Goal: Task Accomplishment & Management: Manage account settings

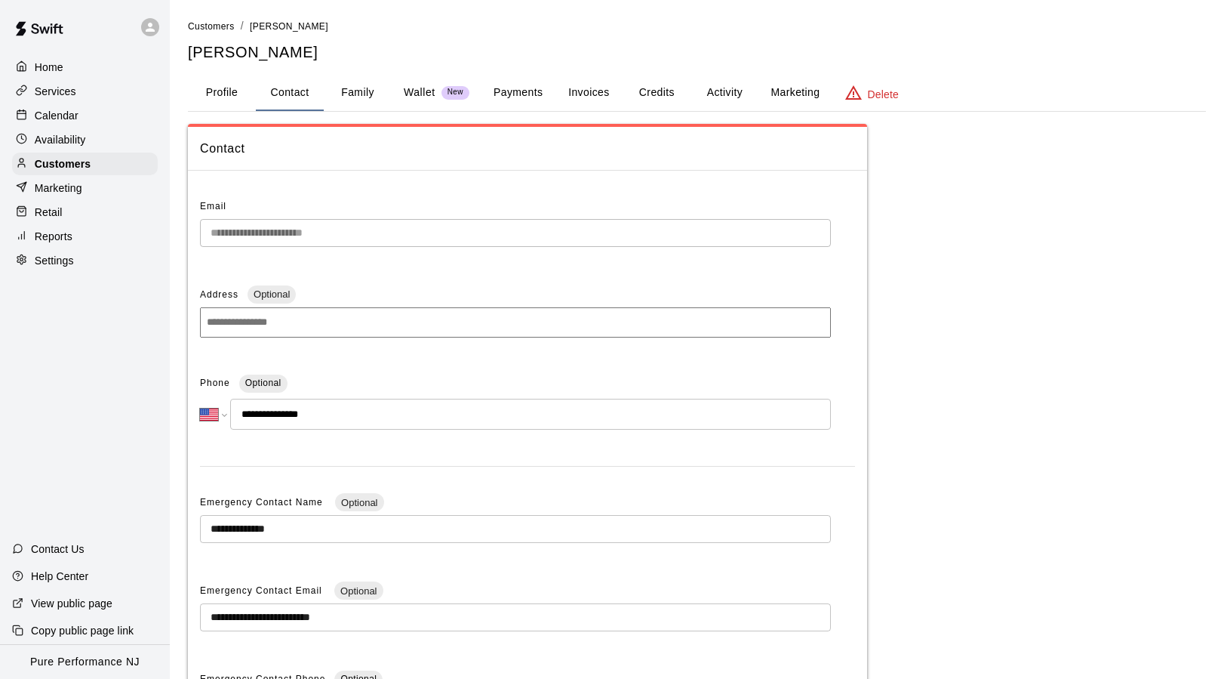
select select "**"
click at [67, 110] on p "Calendar" at bounding box center [57, 115] width 44 height 15
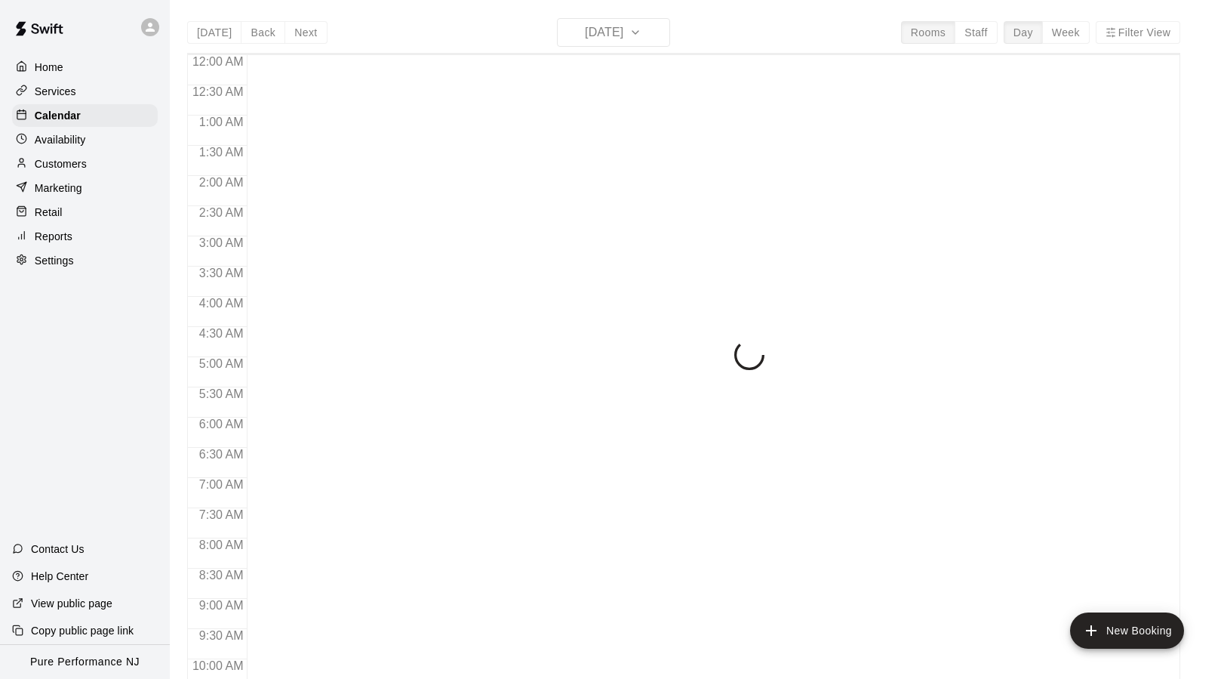
scroll to position [809, 0]
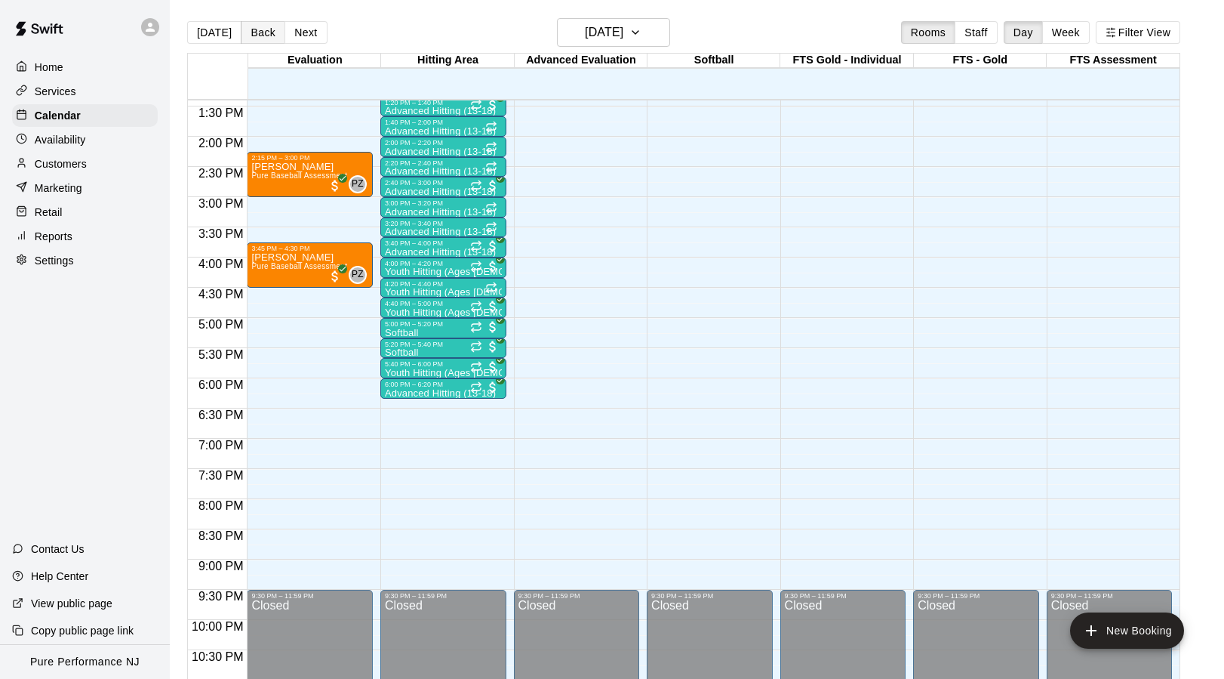
click at [259, 32] on button "Back" at bounding box center [263, 32] width 45 height 23
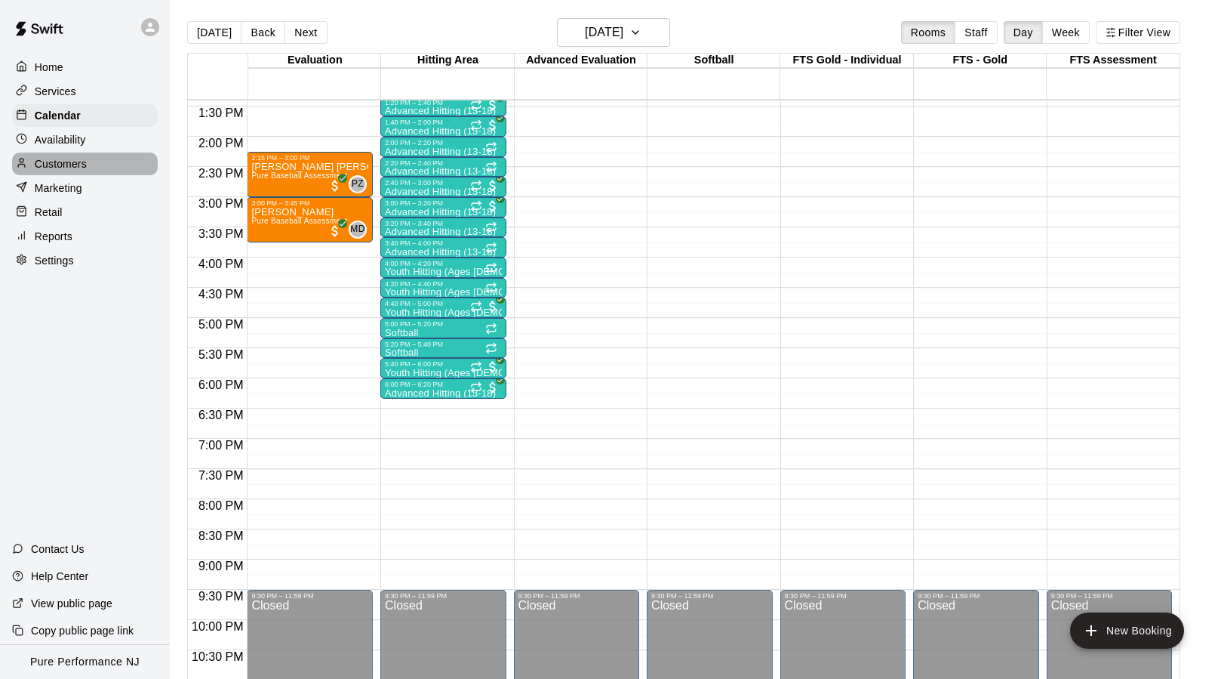
click at [69, 160] on p "Customers" at bounding box center [61, 163] width 52 height 15
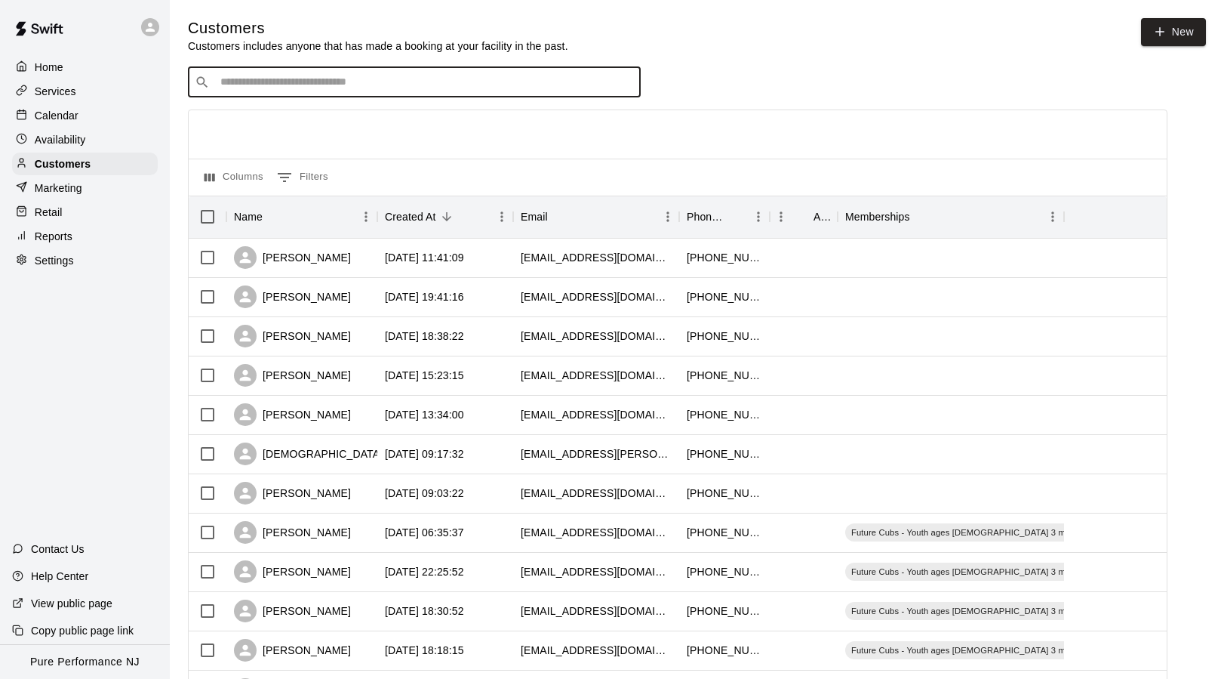
click at [334, 85] on input "Search customers by name or email" at bounding box center [425, 82] width 418 height 15
type input "*****"
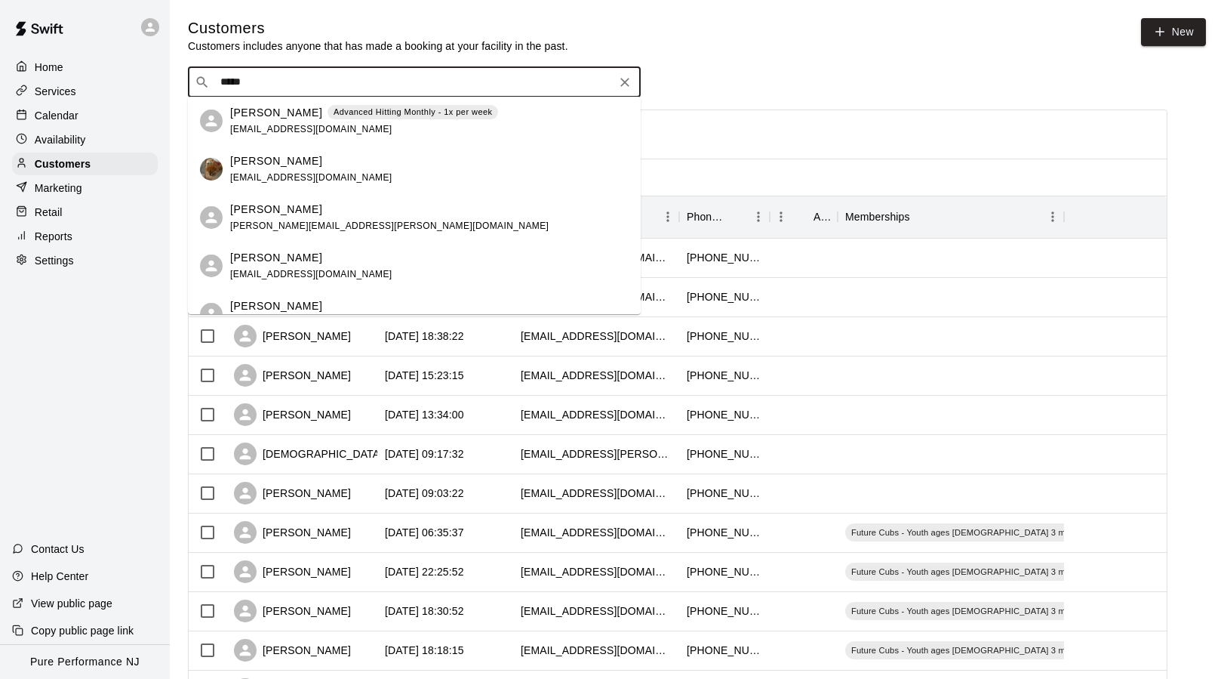
click at [309, 128] on span "[EMAIL_ADDRESS][DOMAIN_NAME]" at bounding box center [311, 129] width 162 height 11
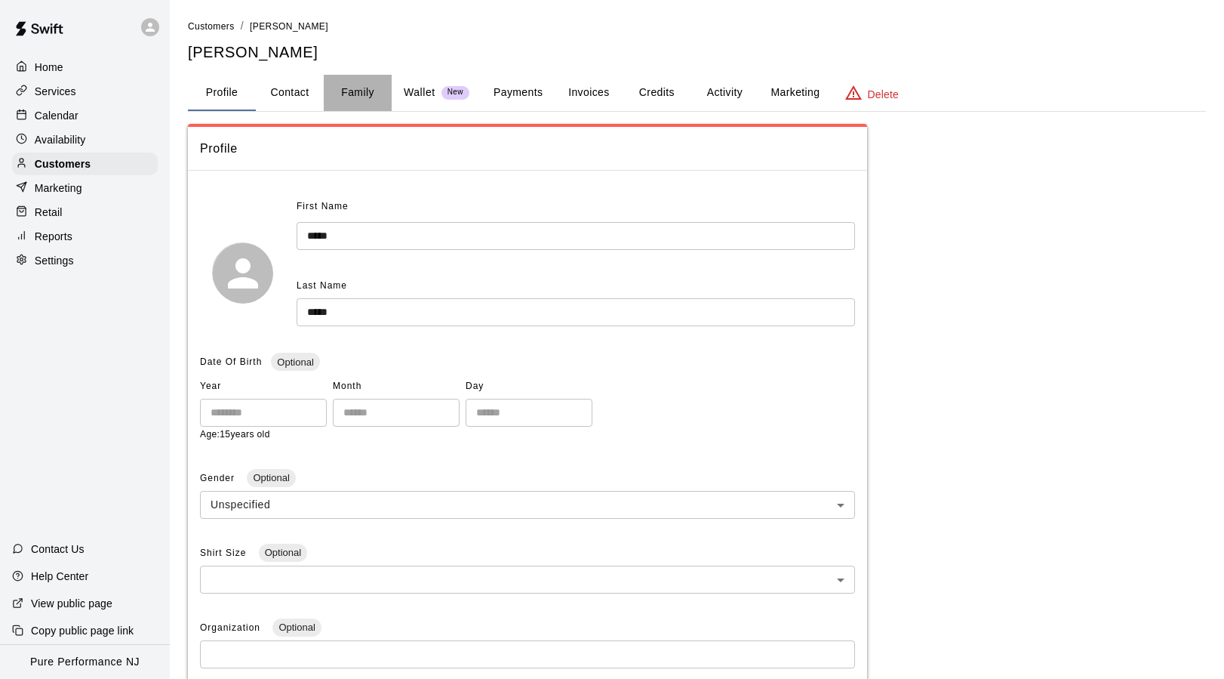
click at [365, 77] on button "Family" at bounding box center [358, 93] width 68 height 36
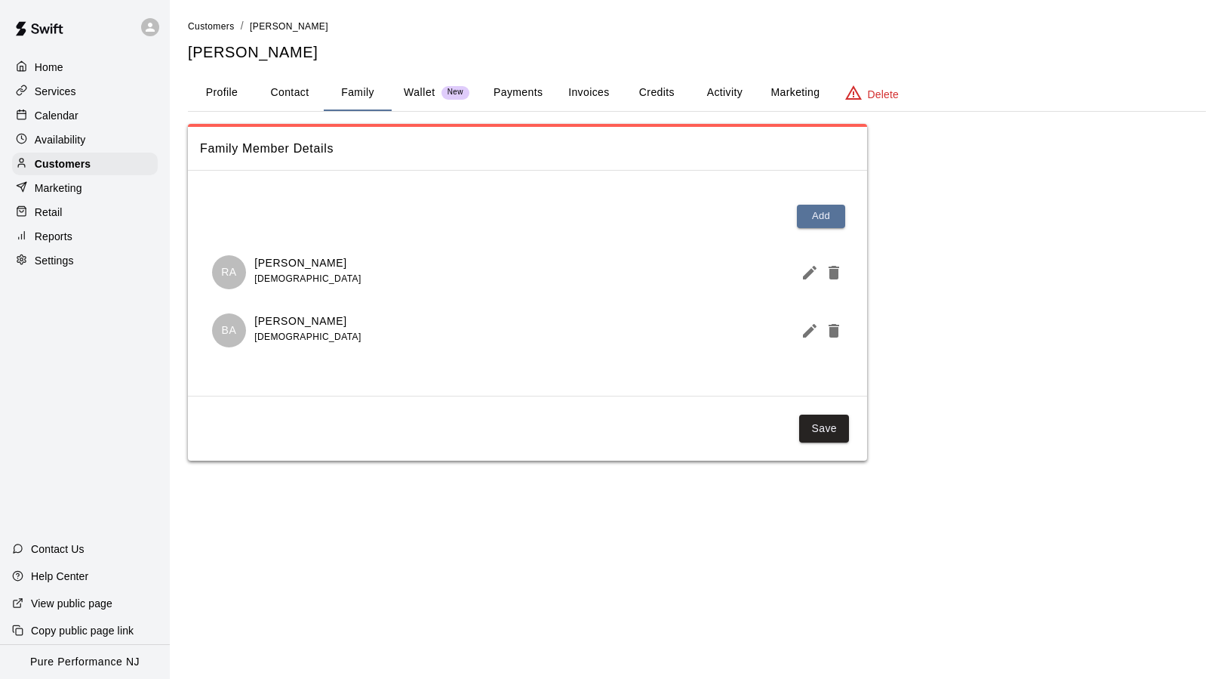
click at [282, 91] on button "Contact" at bounding box center [290, 93] width 68 height 36
select select "**"
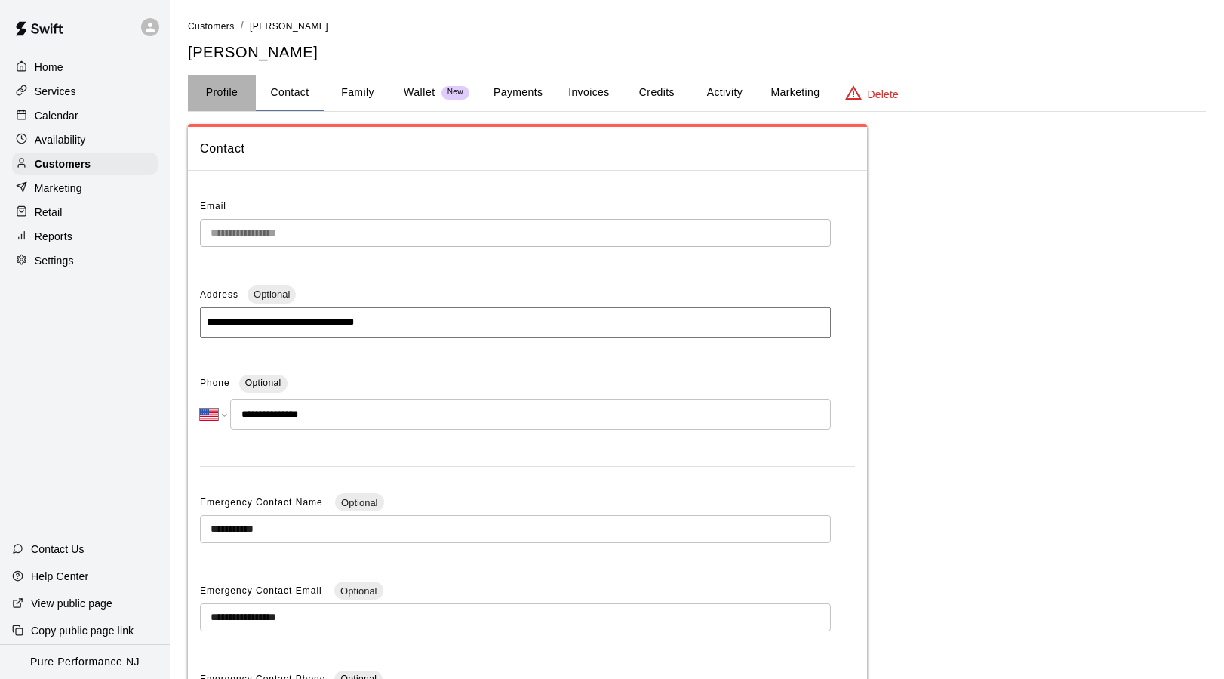
click at [230, 93] on button "Profile" at bounding box center [222, 93] width 68 height 36
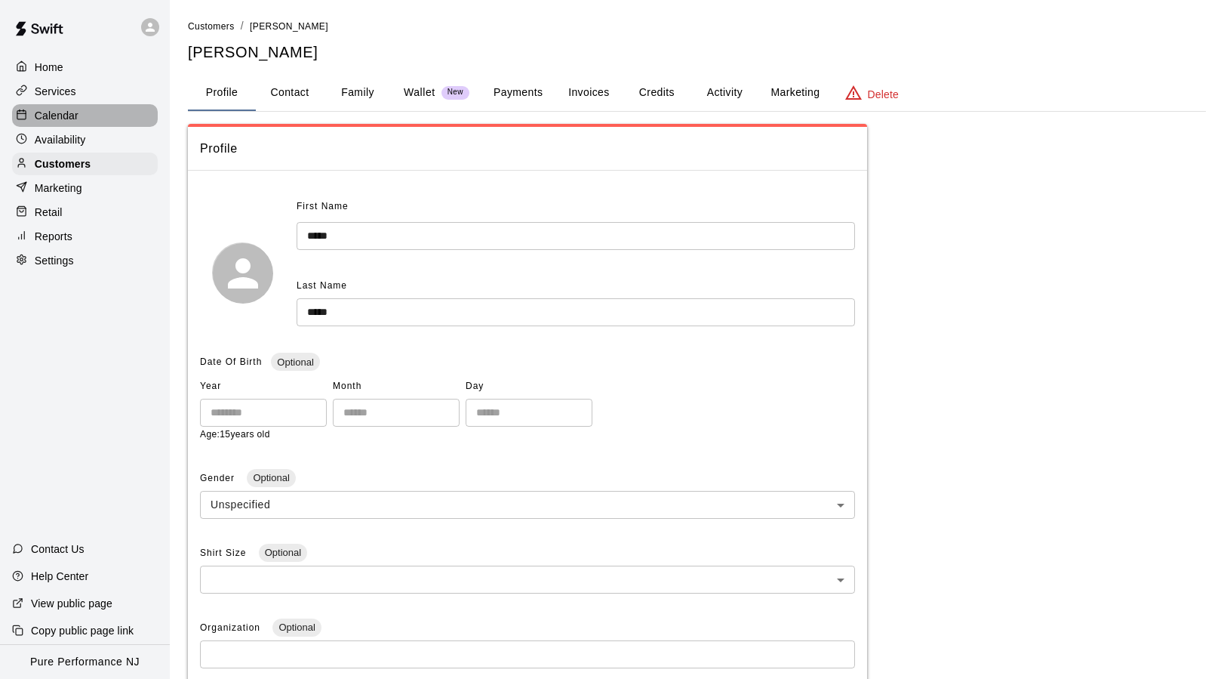
click at [66, 115] on p "Calendar" at bounding box center [57, 115] width 44 height 15
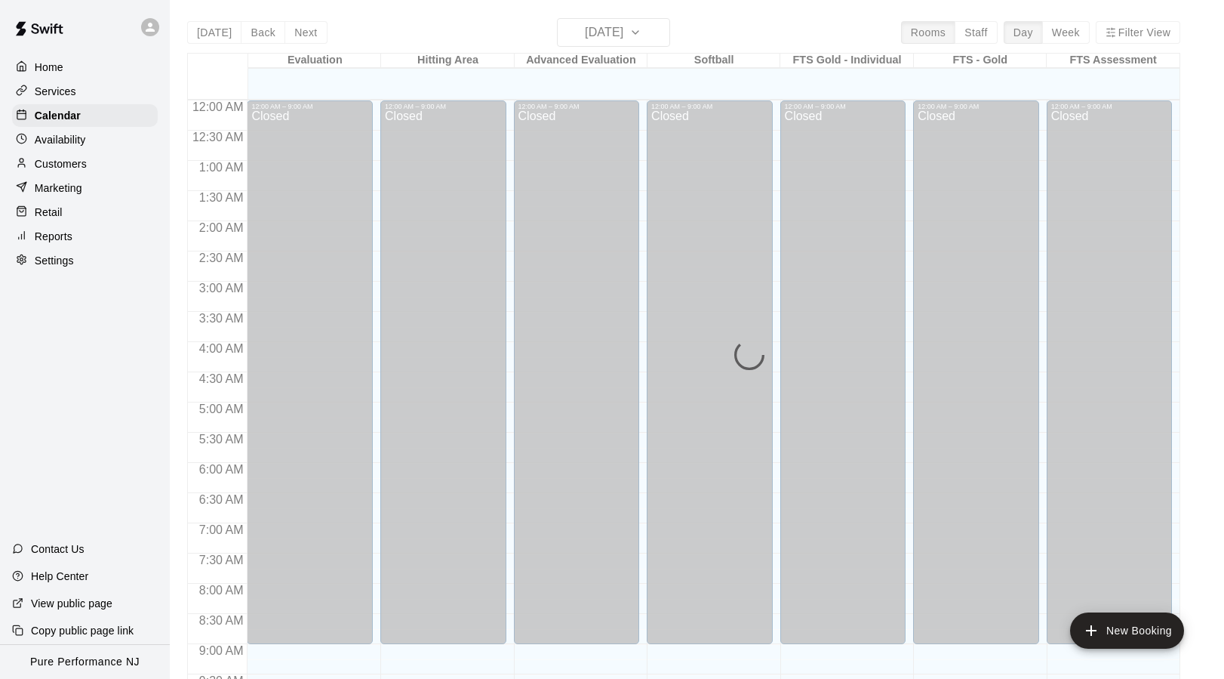
scroll to position [809, 0]
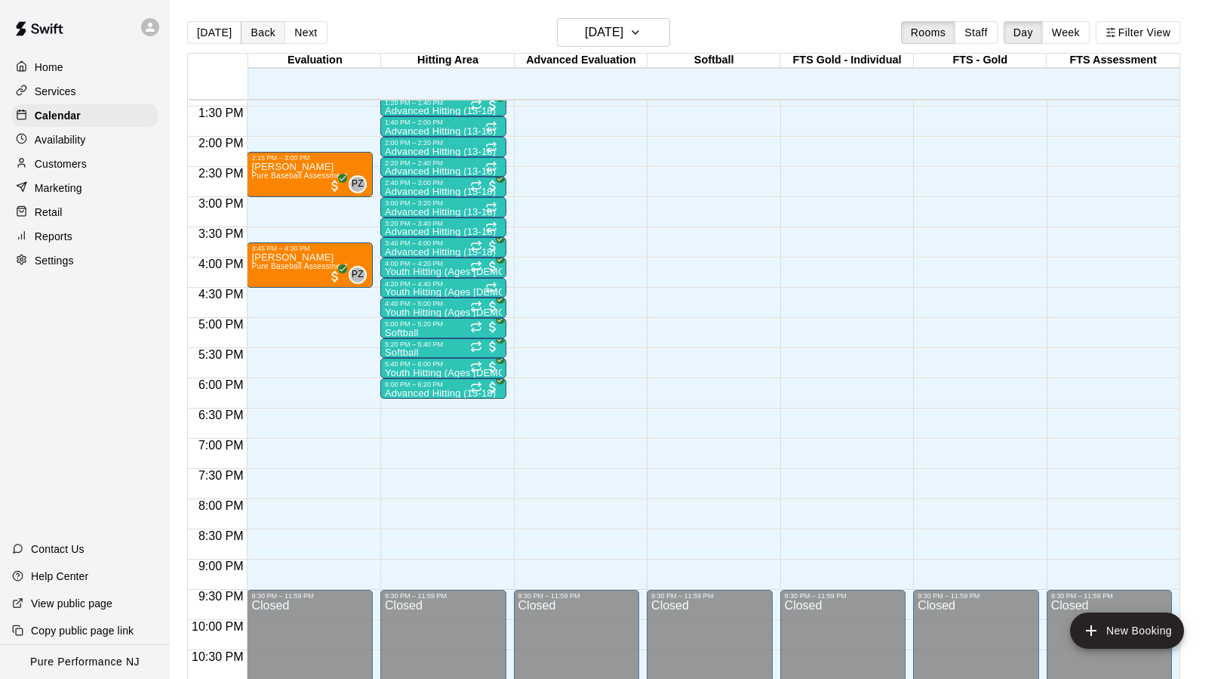
click at [260, 32] on button "Back" at bounding box center [263, 32] width 45 height 23
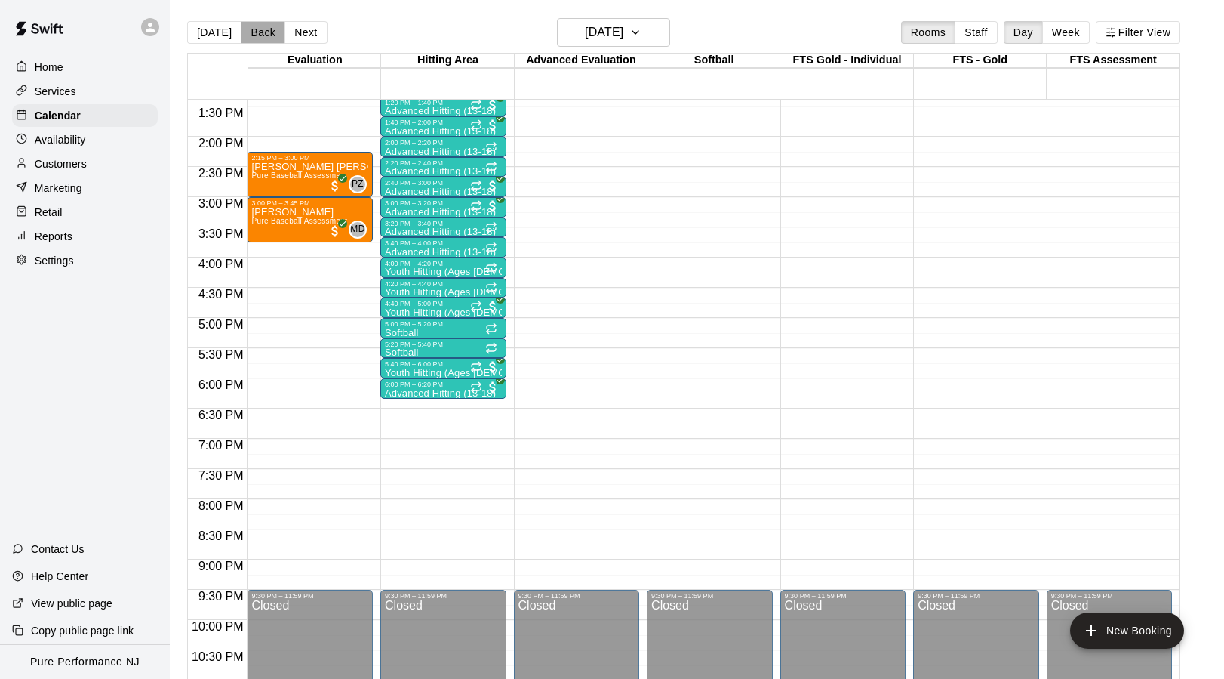
click at [260, 32] on button "Back" at bounding box center [263, 32] width 45 height 23
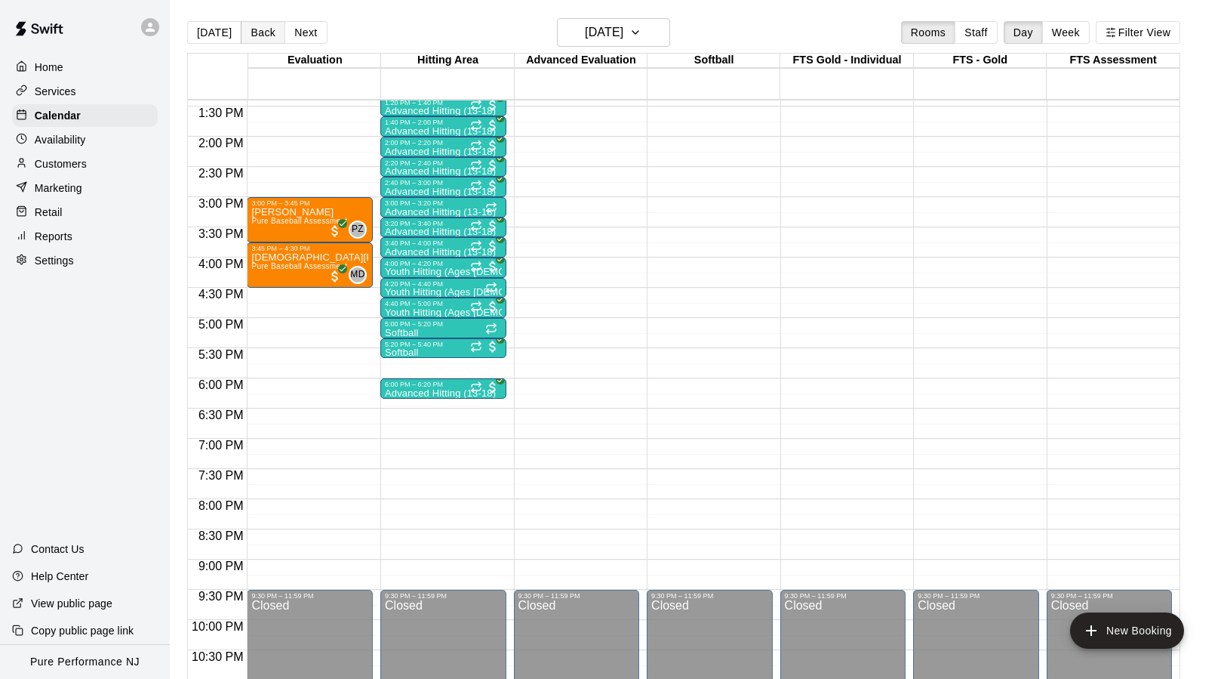
click at [260, 32] on button "Back" at bounding box center [263, 32] width 45 height 23
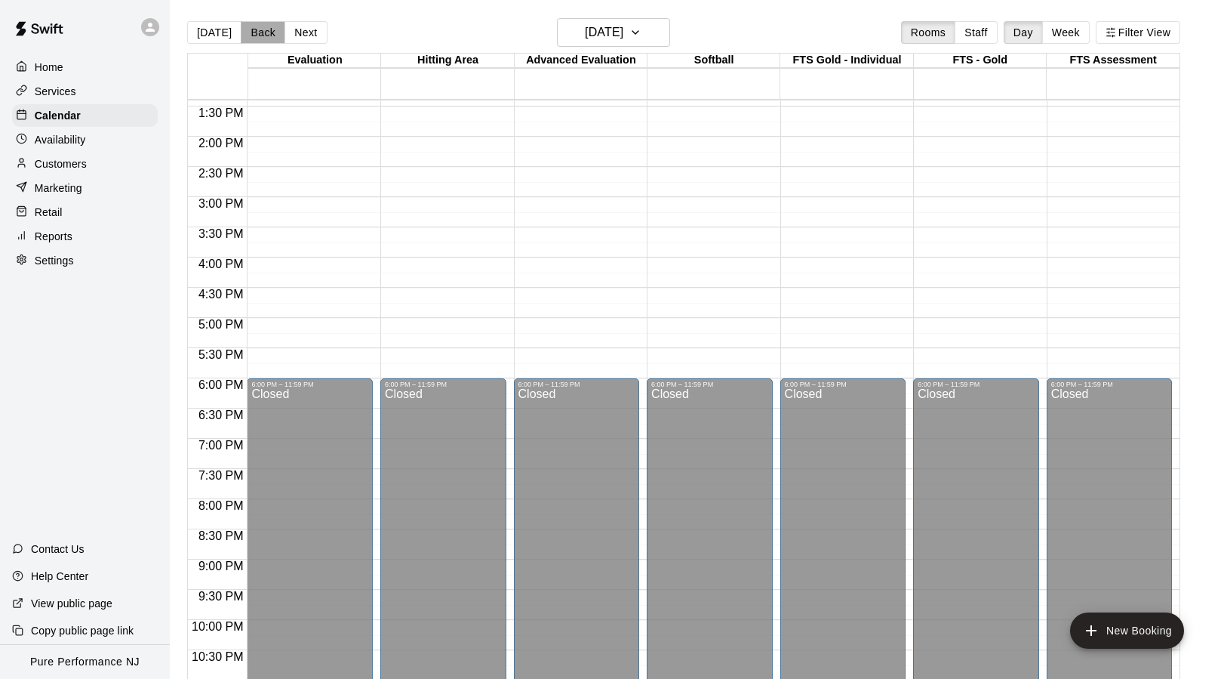
click at [260, 32] on button "Back" at bounding box center [263, 32] width 45 height 23
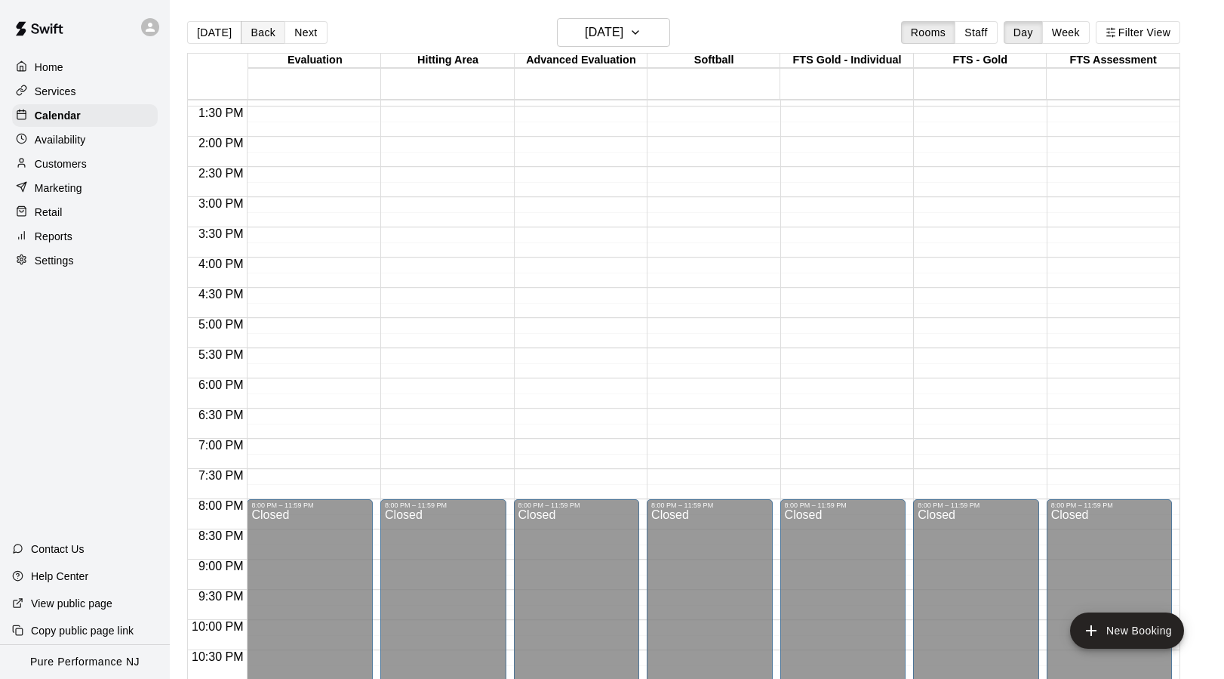
click at [260, 32] on button "Back" at bounding box center [263, 32] width 45 height 23
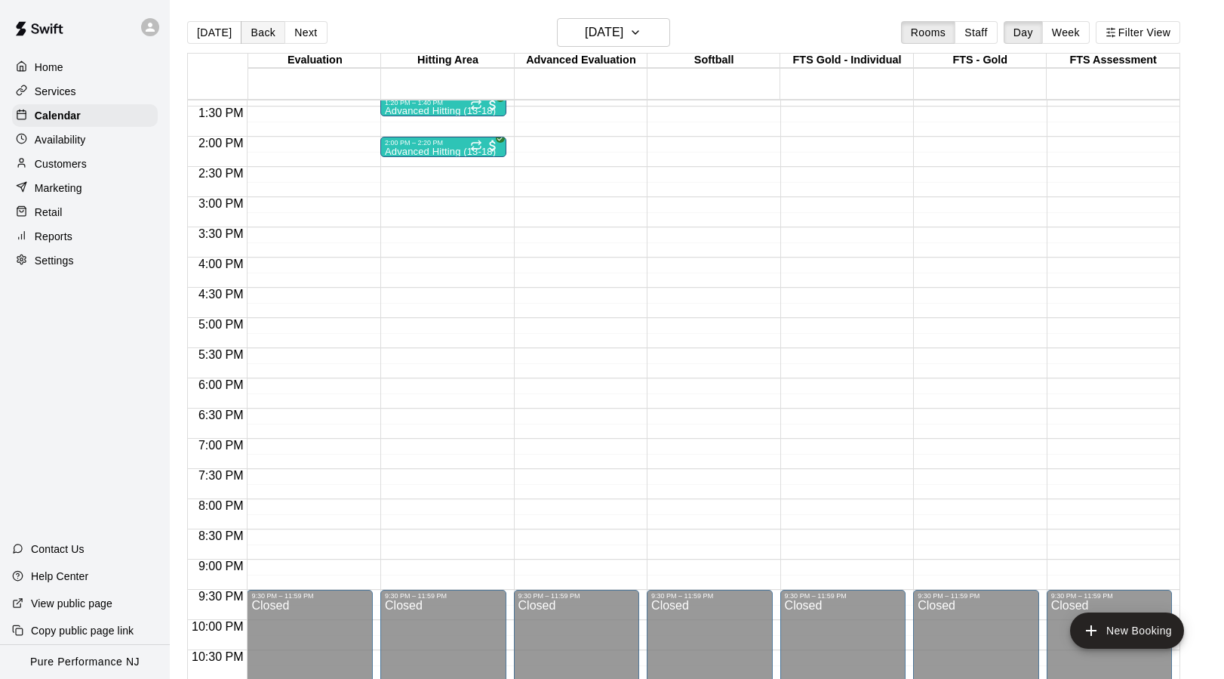
click at [260, 32] on button "Back" at bounding box center [263, 32] width 45 height 23
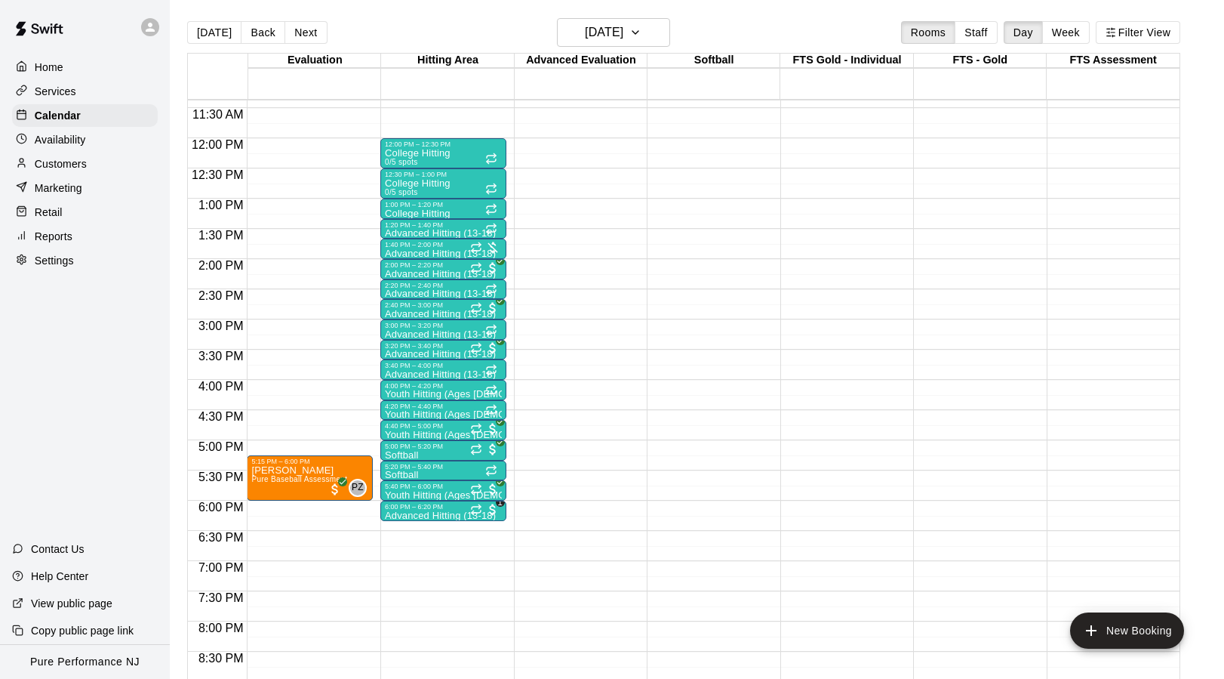
scroll to position [685, 0]
click at [260, 35] on button "Back" at bounding box center [263, 32] width 45 height 23
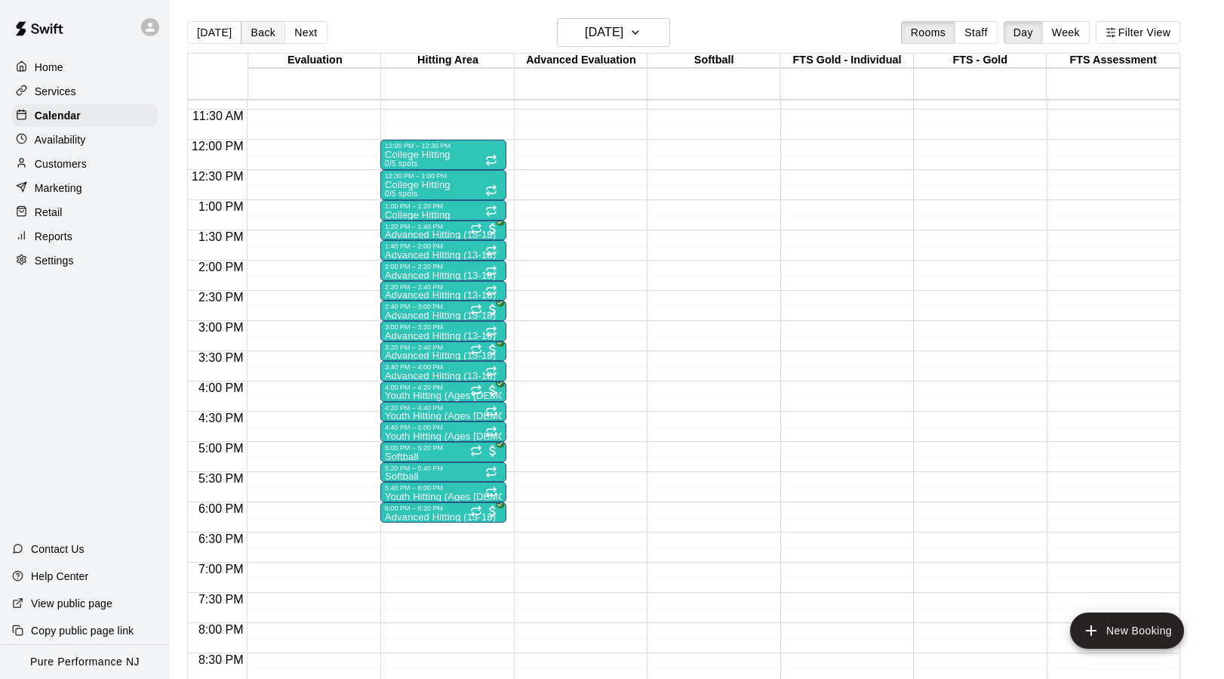
click at [260, 35] on button "Back" at bounding box center [263, 32] width 45 height 23
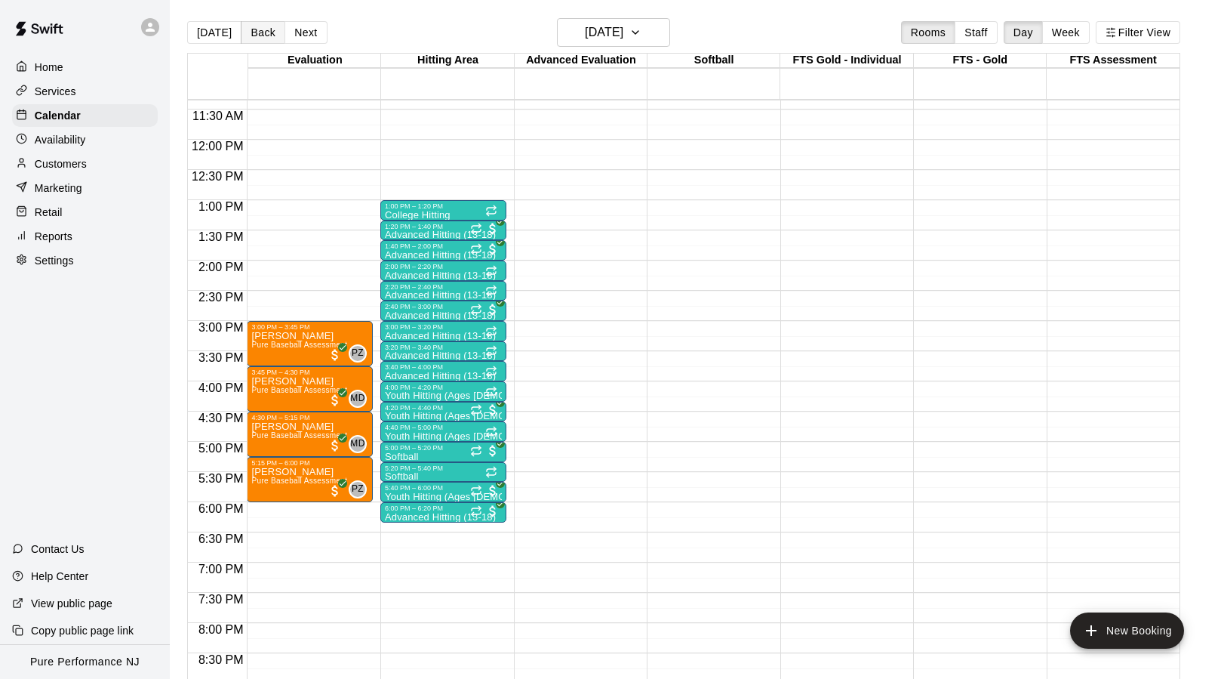
click at [251, 32] on button "Back" at bounding box center [263, 32] width 45 height 23
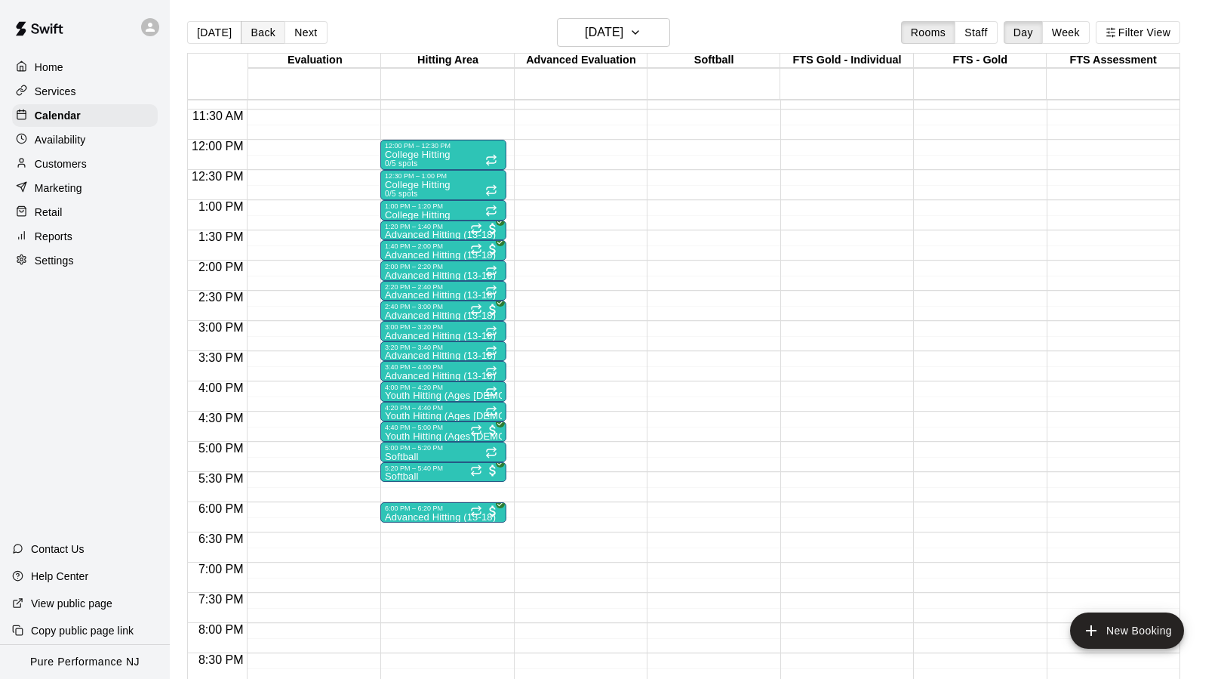
click at [251, 32] on button "Back" at bounding box center [263, 32] width 45 height 23
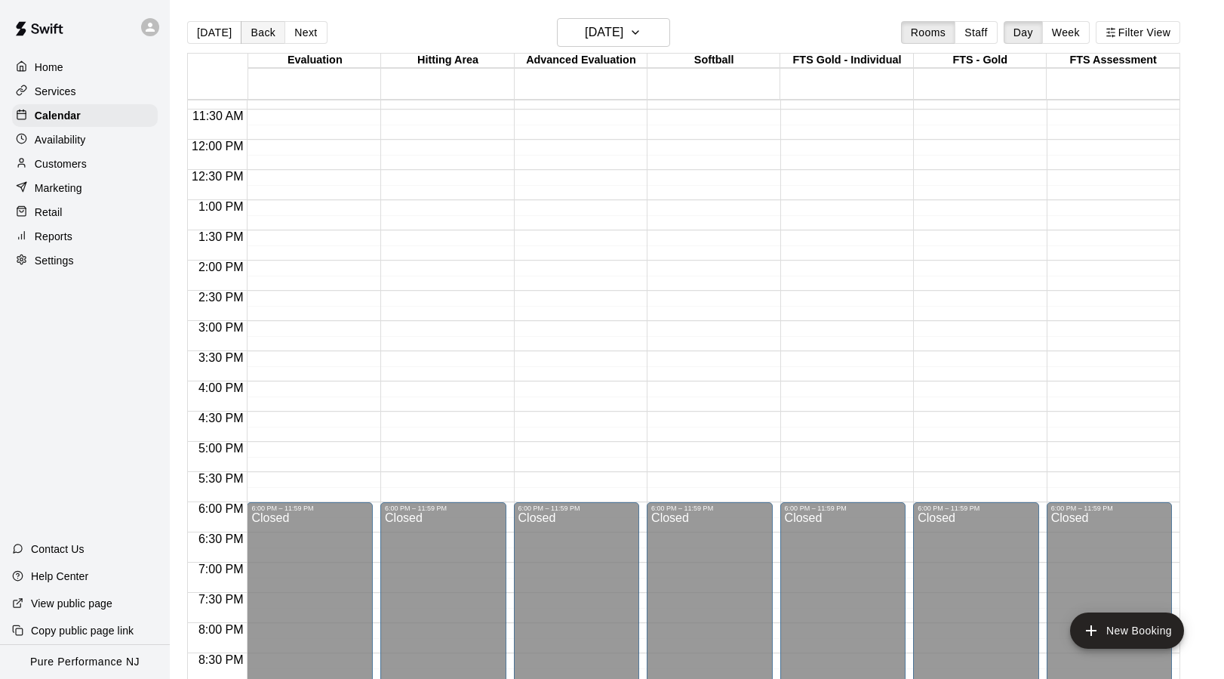
click at [251, 32] on button "Back" at bounding box center [263, 32] width 45 height 23
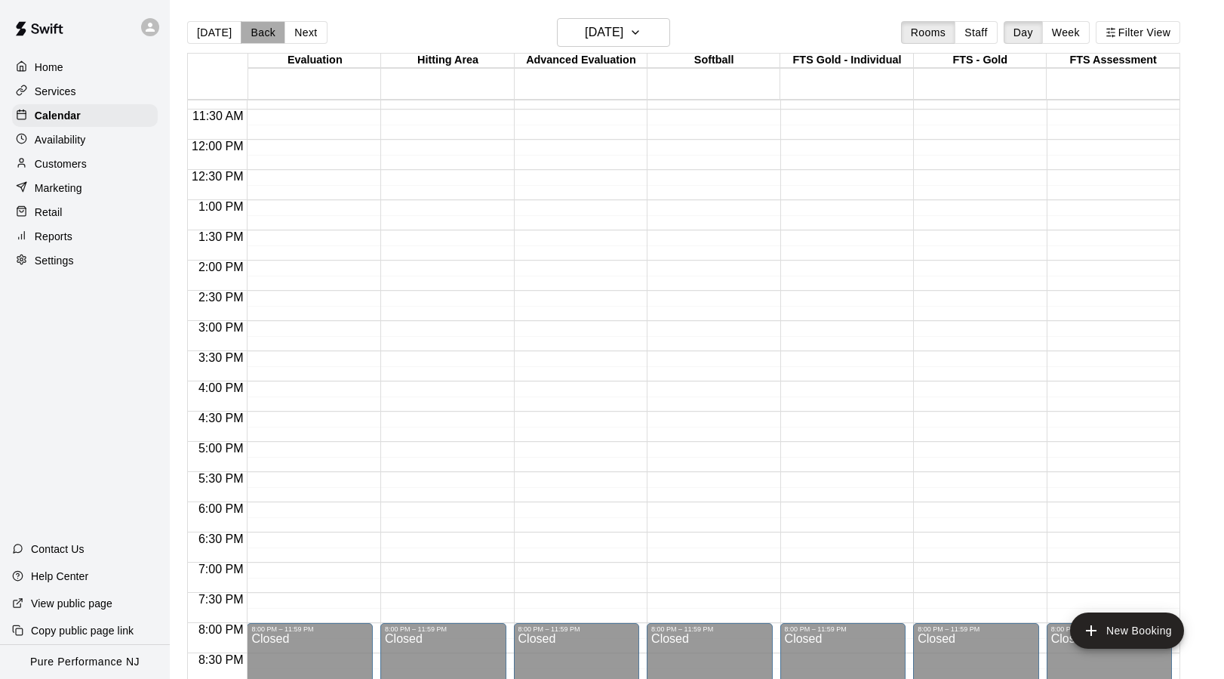
click at [251, 32] on button "Back" at bounding box center [263, 32] width 45 height 23
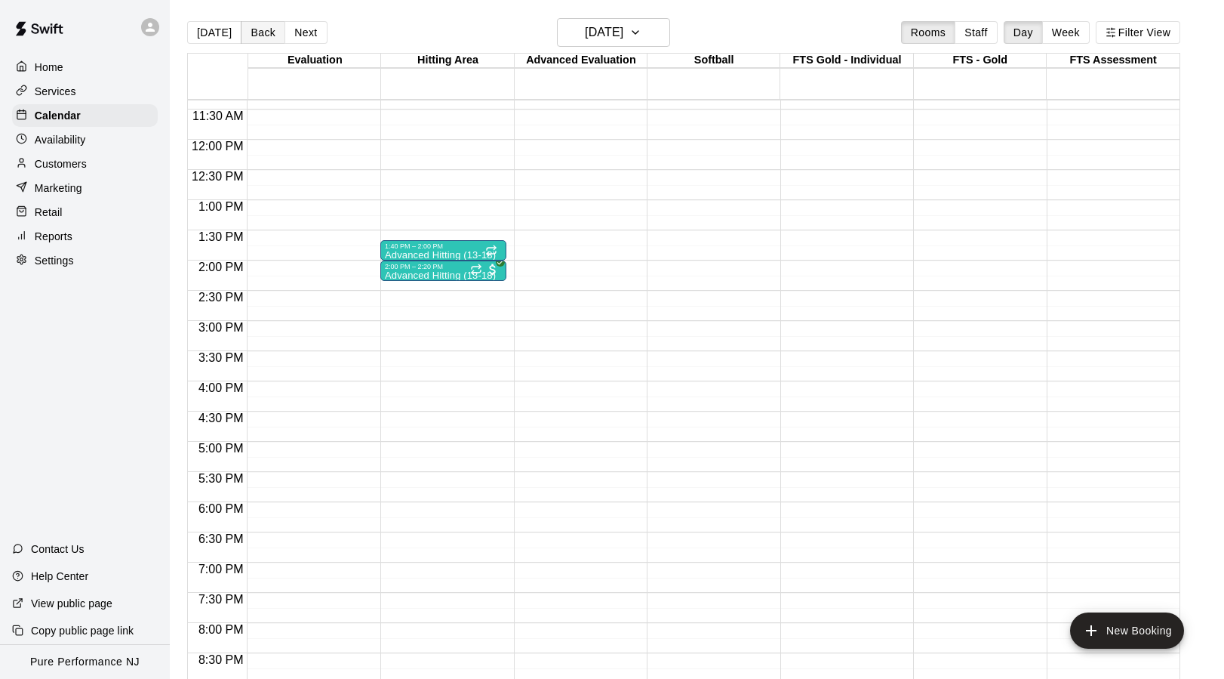
click at [251, 32] on button "Back" at bounding box center [263, 32] width 45 height 23
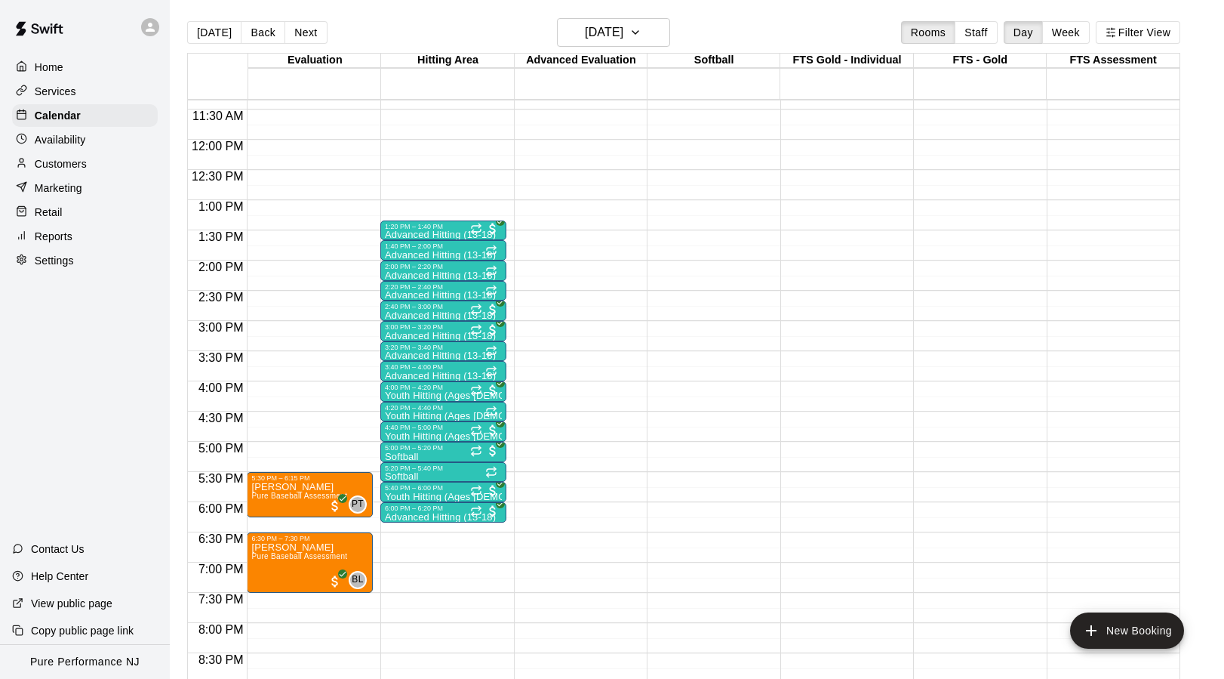
click at [250, 32] on button "Back" at bounding box center [263, 32] width 45 height 23
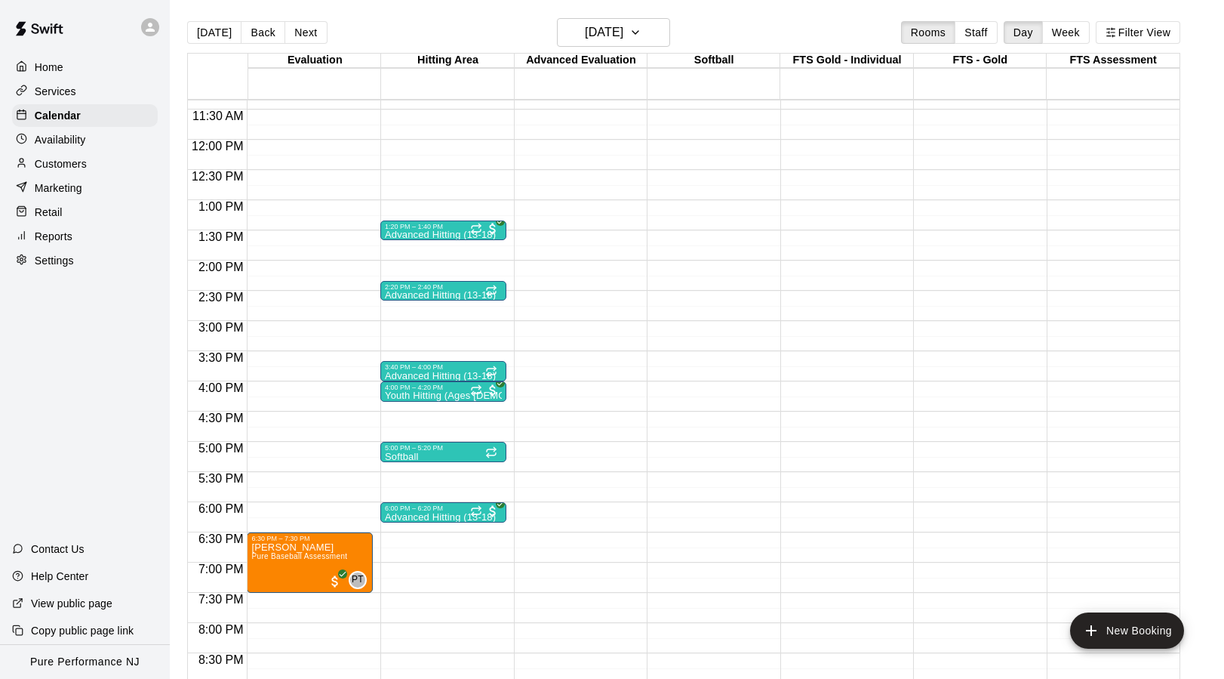
click at [250, 32] on button "Back" at bounding box center [263, 32] width 45 height 23
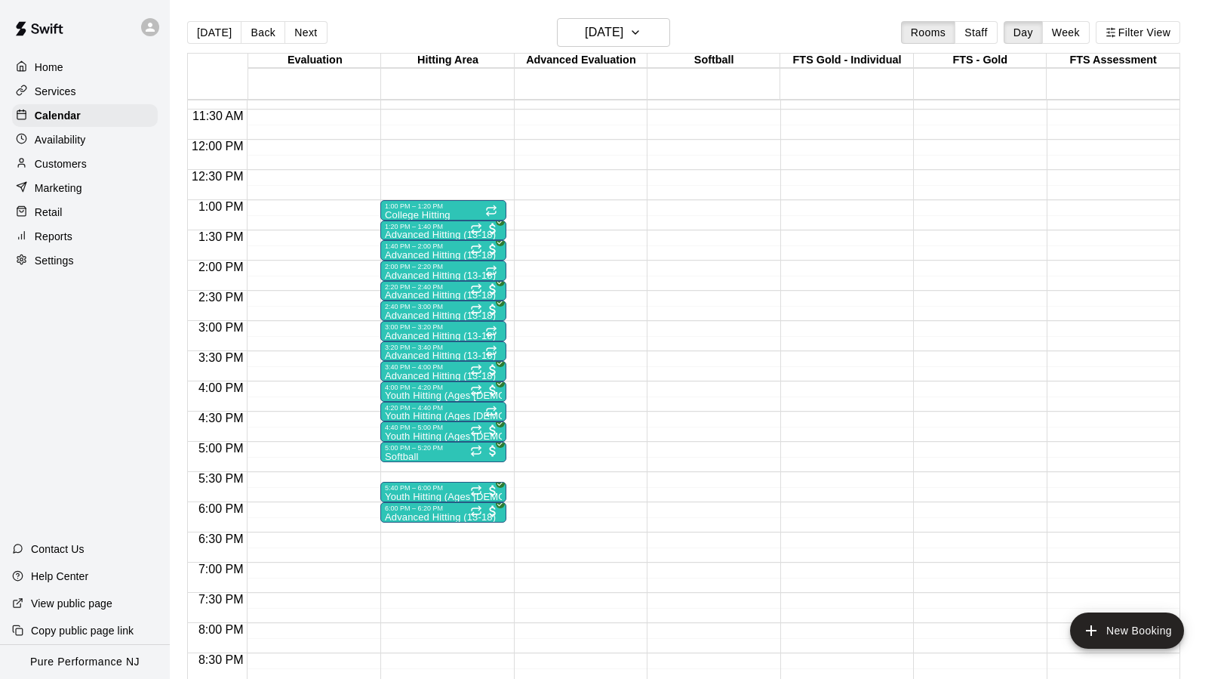
click at [250, 32] on button "Back" at bounding box center [263, 32] width 45 height 23
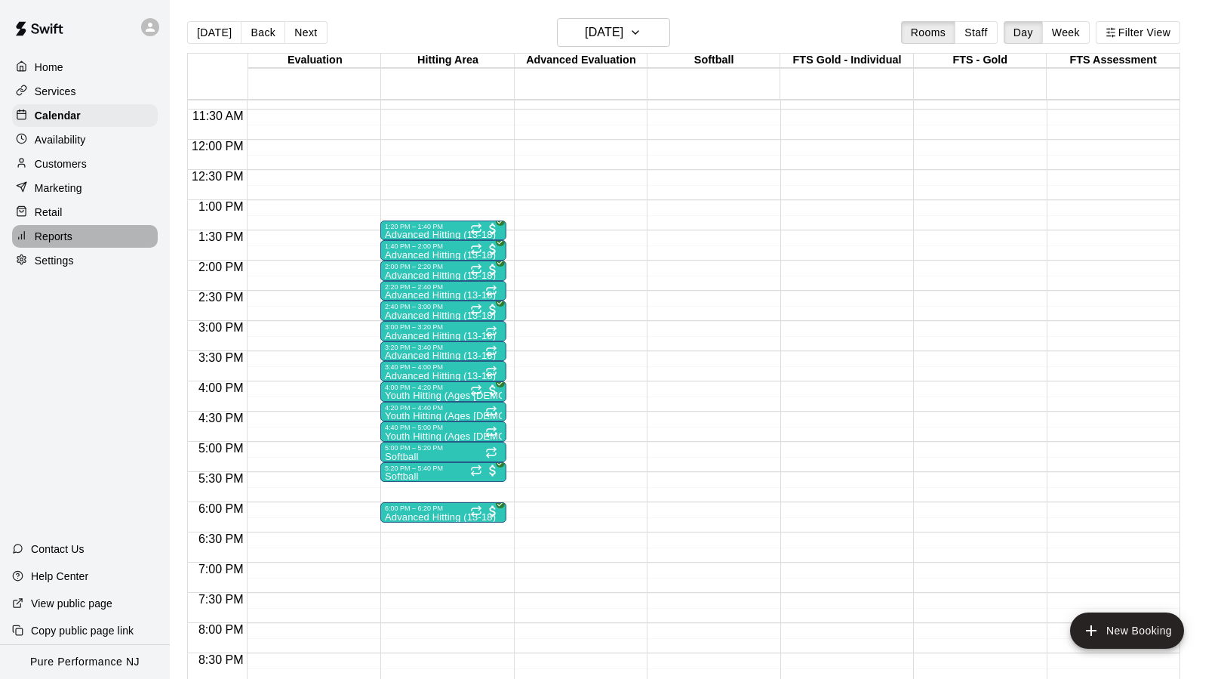
click at [59, 236] on p "Reports" at bounding box center [54, 236] width 38 height 15
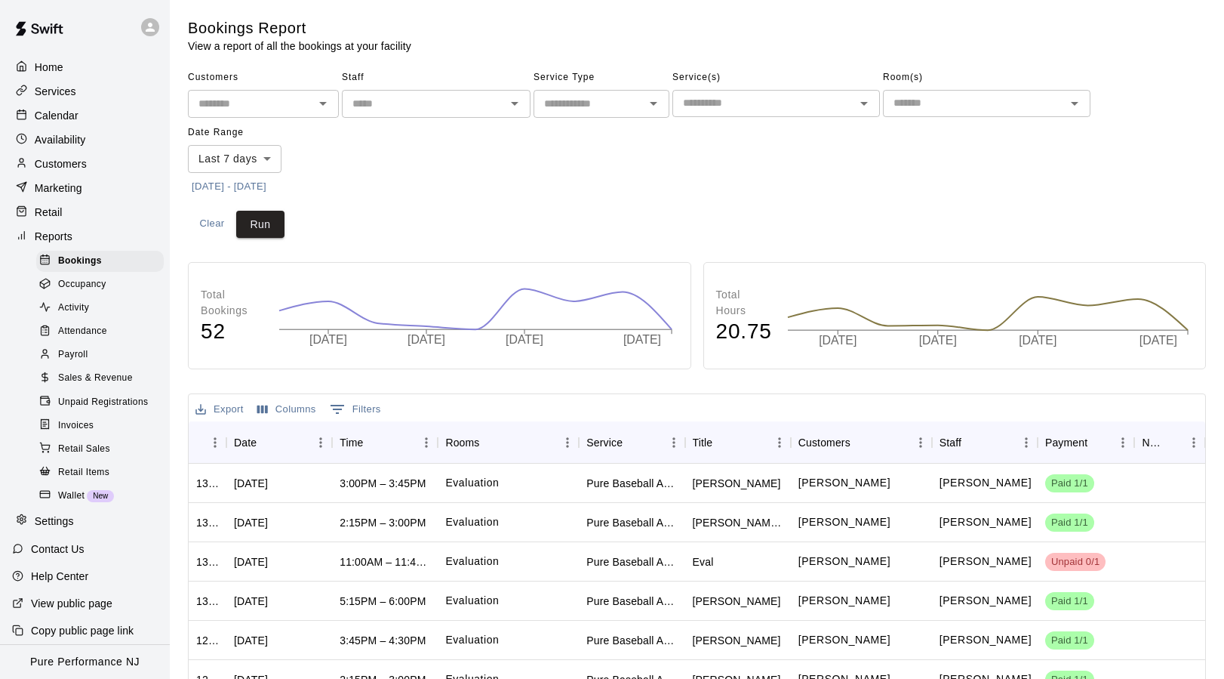
click at [63, 235] on p "Reports" at bounding box center [54, 236] width 38 height 15
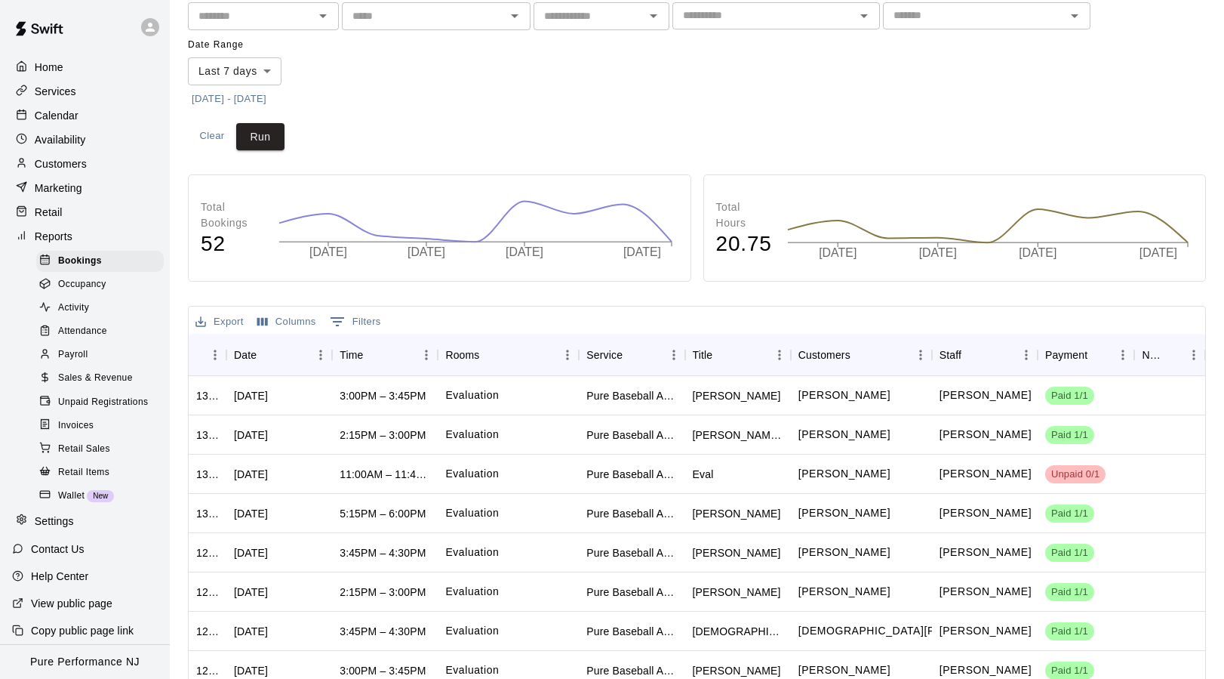
scroll to position [92, 0]
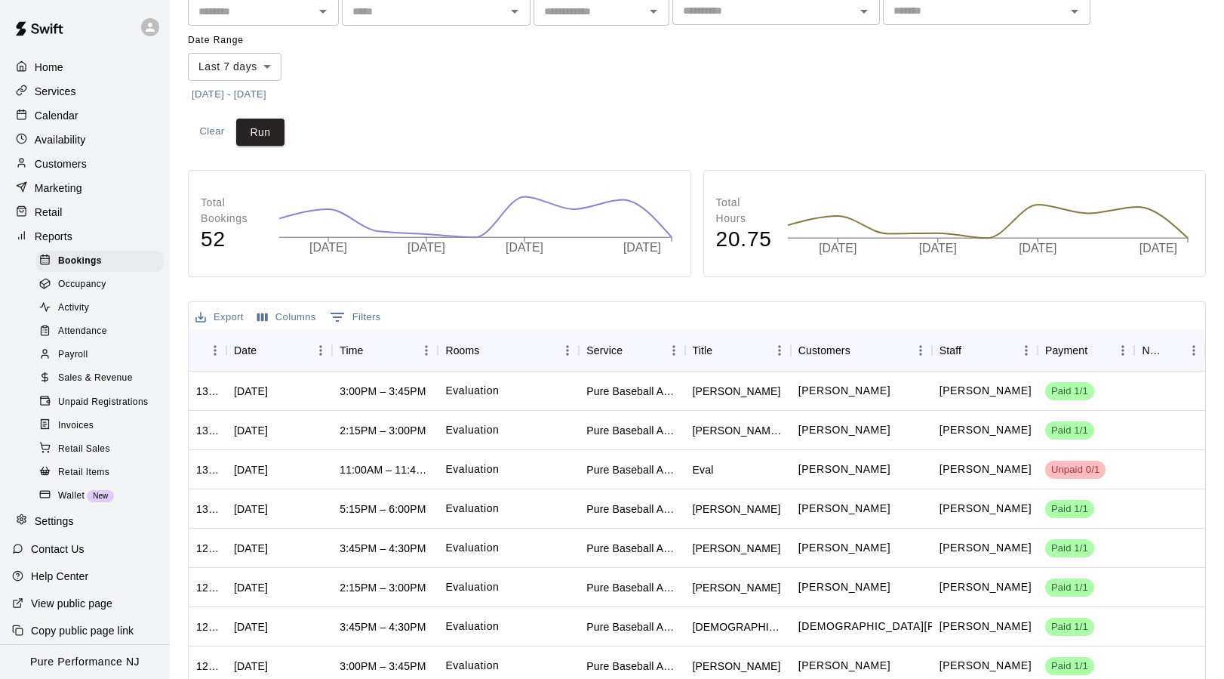
click at [75, 350] on span "Payroll" at bounding box center [72, 354] width 29 height 15
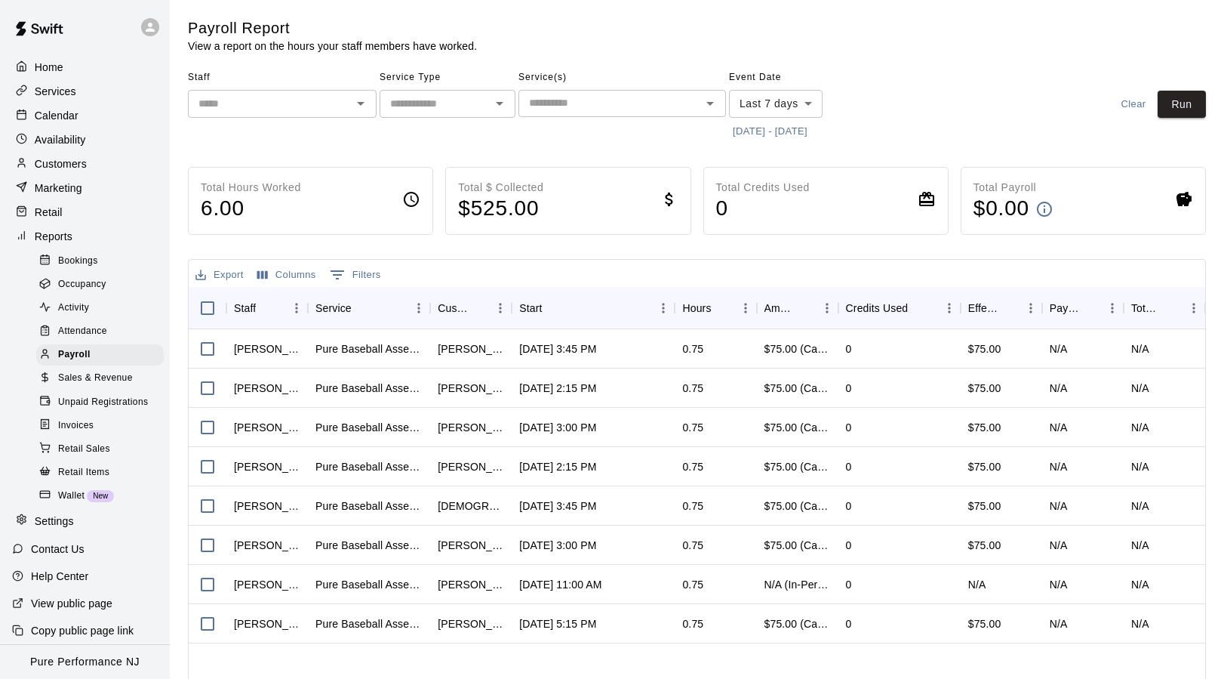
click at [359, 107] on icon "Open" at bounding box center [361, 103] width 18 height 18
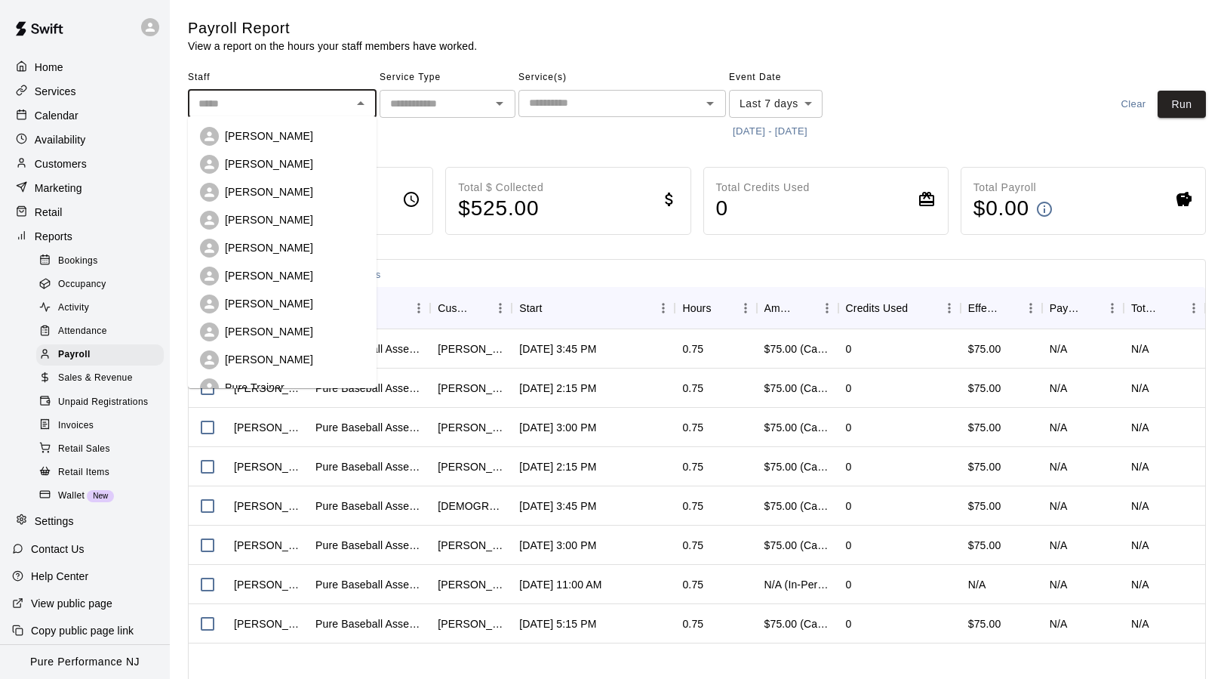
click at [805, 99] on body "Home Services Calendar Availability Customers Marketing Retail Reports Bookings…" at bounding box center [612, 396] width 1224 height 793
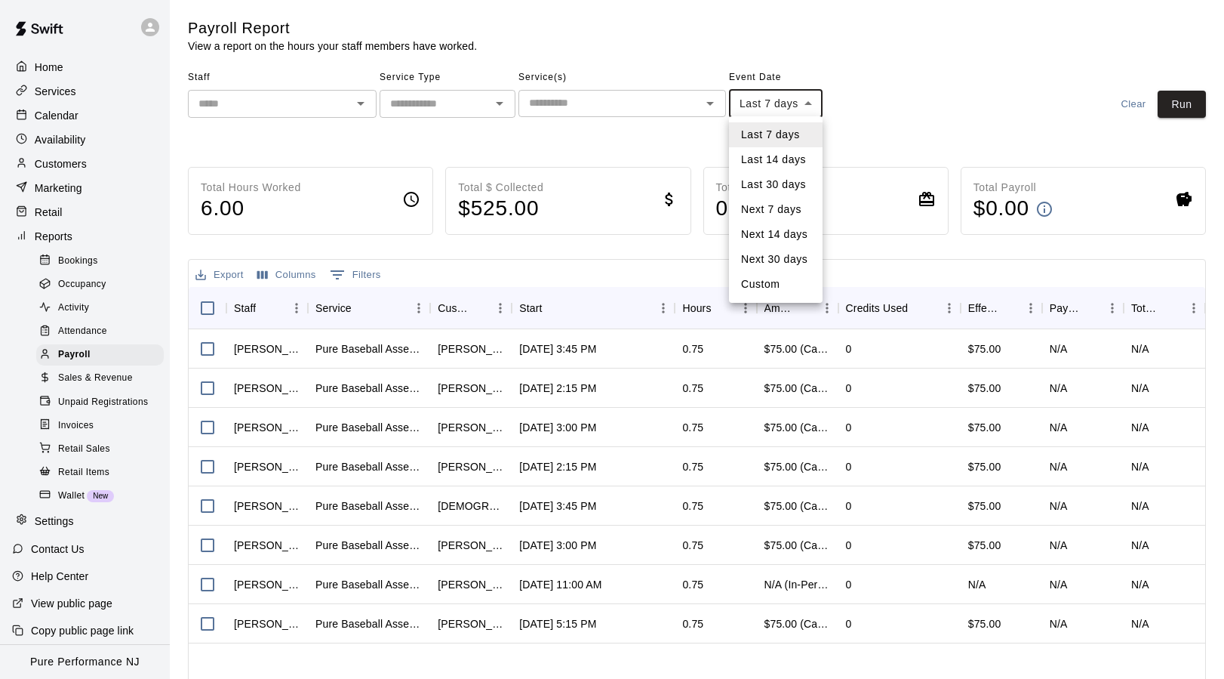
click at [778, 188] on li "Last 30 days" at bounding box center [776, 184] width 94 height 25
type input "*****"
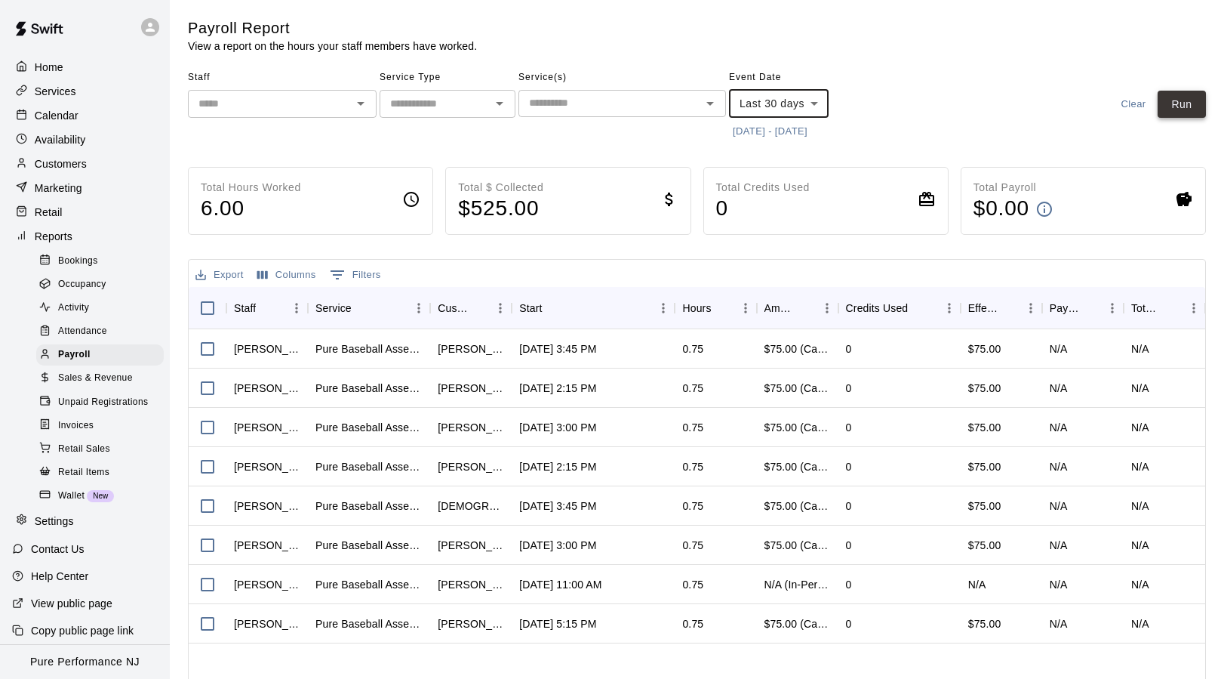
click at [1183, 108] on button "Run" at bounding box center [1182, 105] width 48 height 28
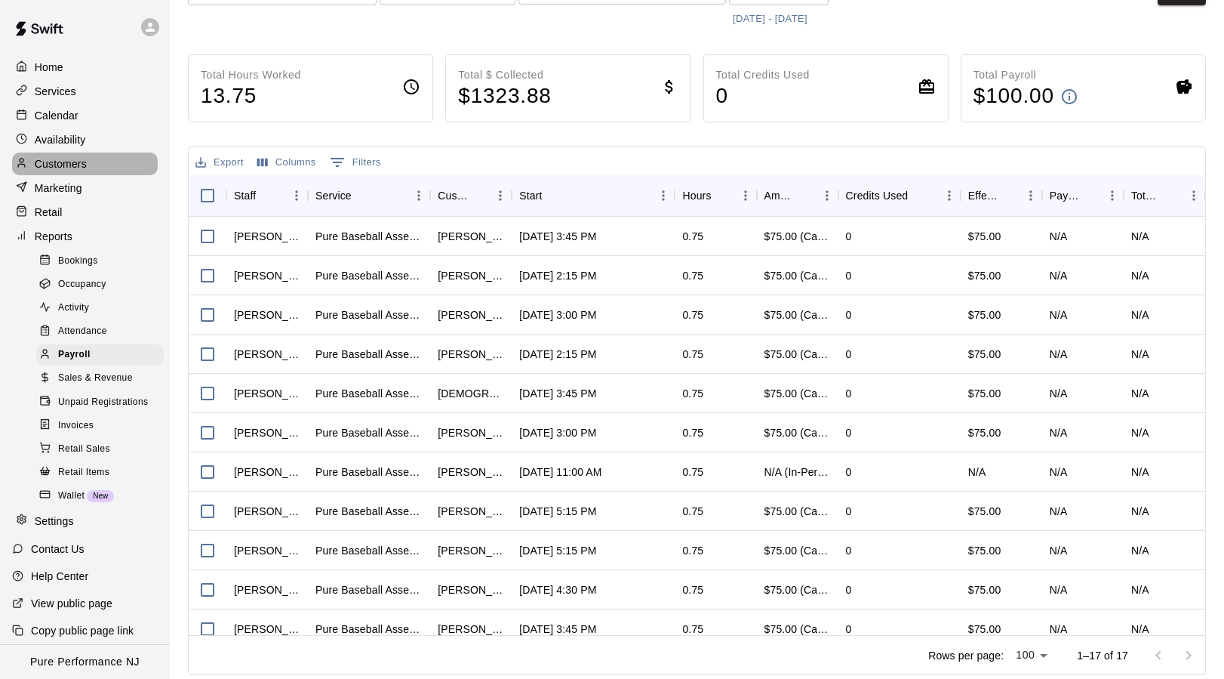
click at [76, 165] on p "Customers" at bounding box center [61, 163] width 52 height 15
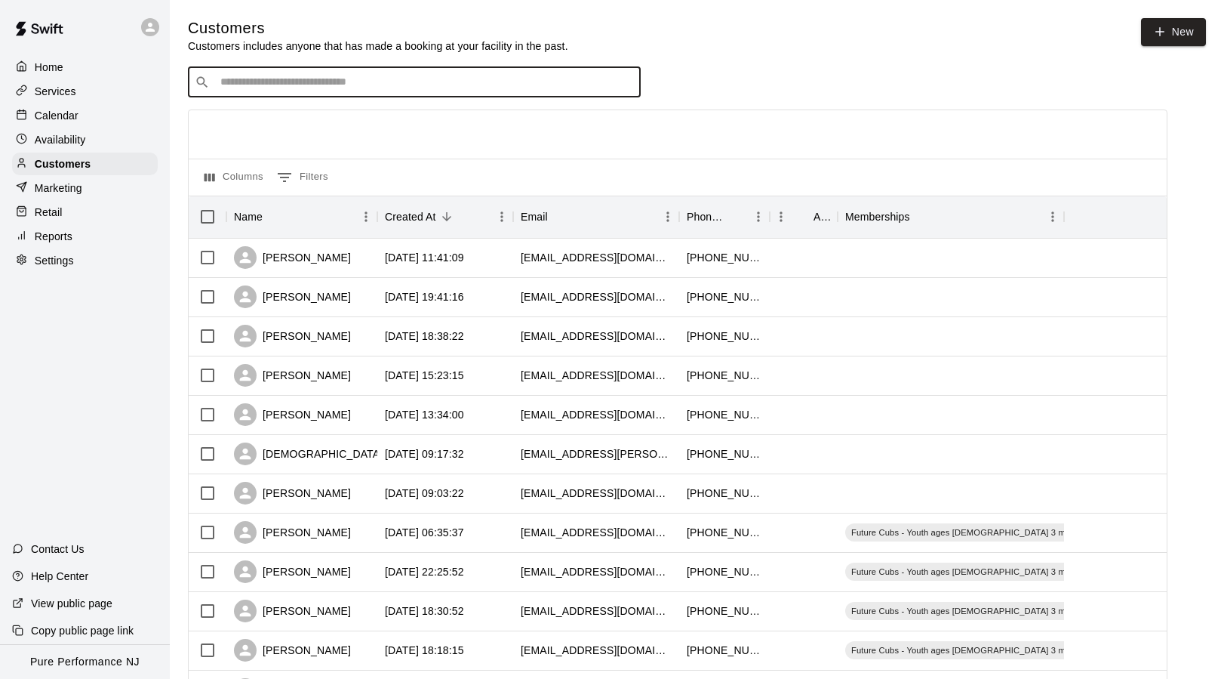
click at [371, 80] on input "Search customers by name or email" at bounding box center [425, 82] width 418 height 15
type input "***"
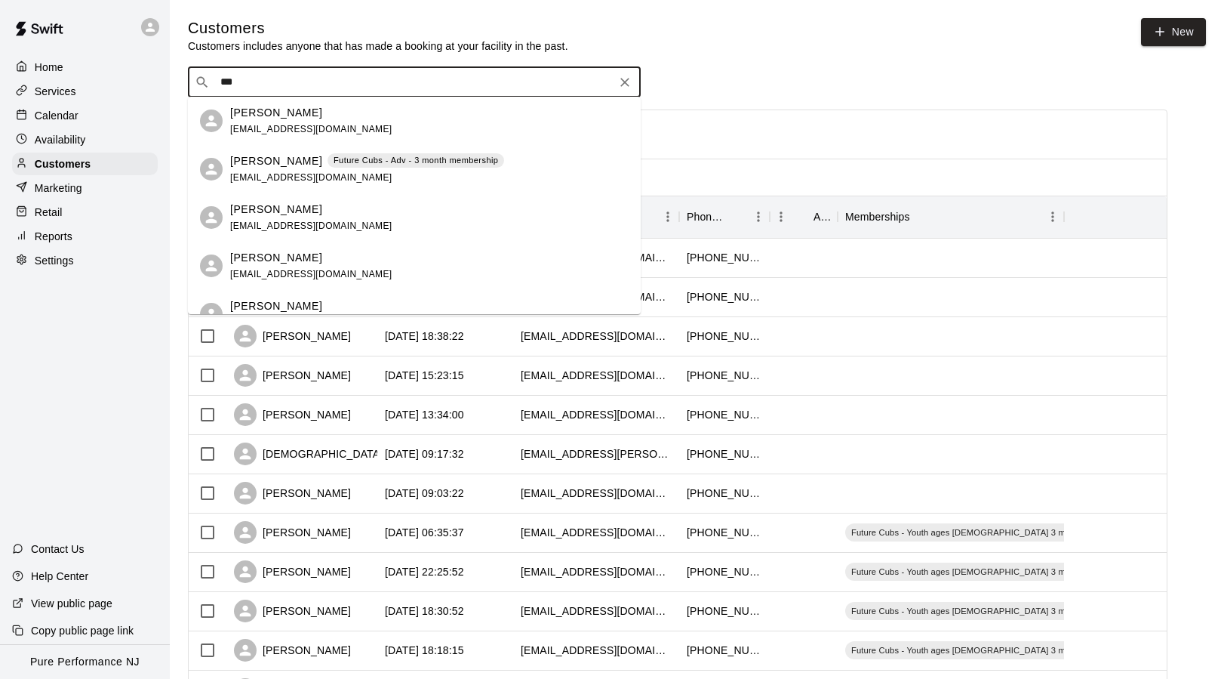
click at [269, 124] on span "[EMAIL_ADDRESS][DOMAIN_NAME]" at bounding box center [311, 129] width 162 height 11
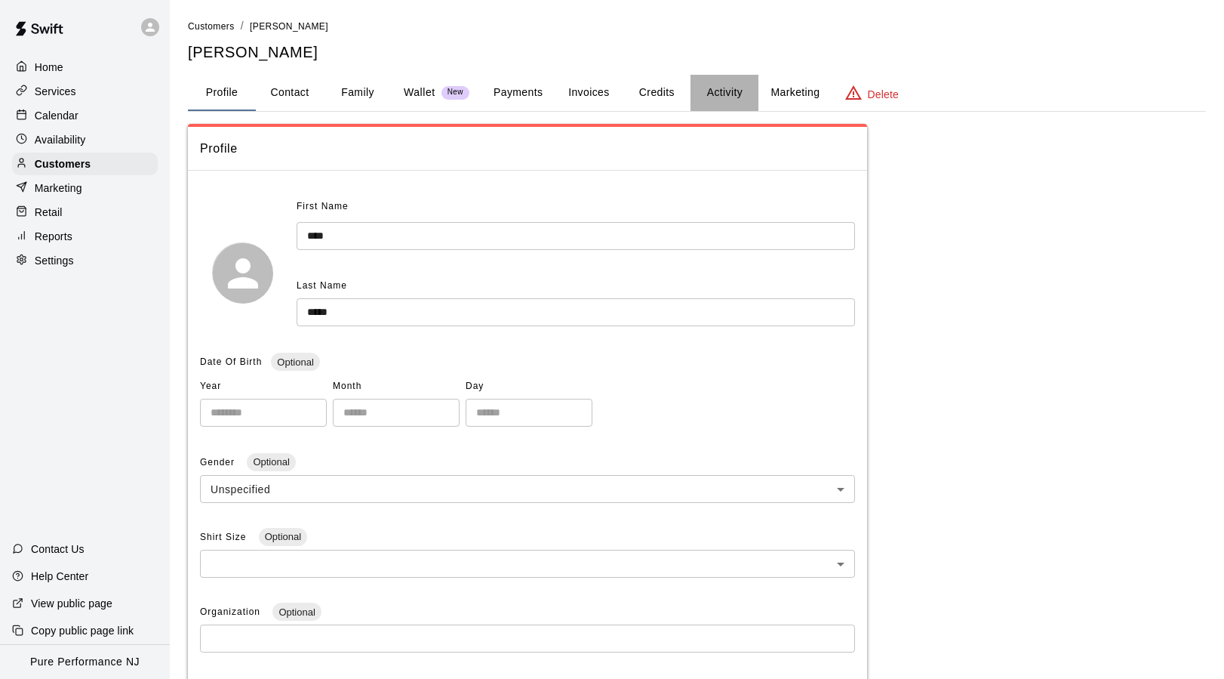
click at [720, 89] on button "Activity" at bounding box center [725, 93] width 68 height 36
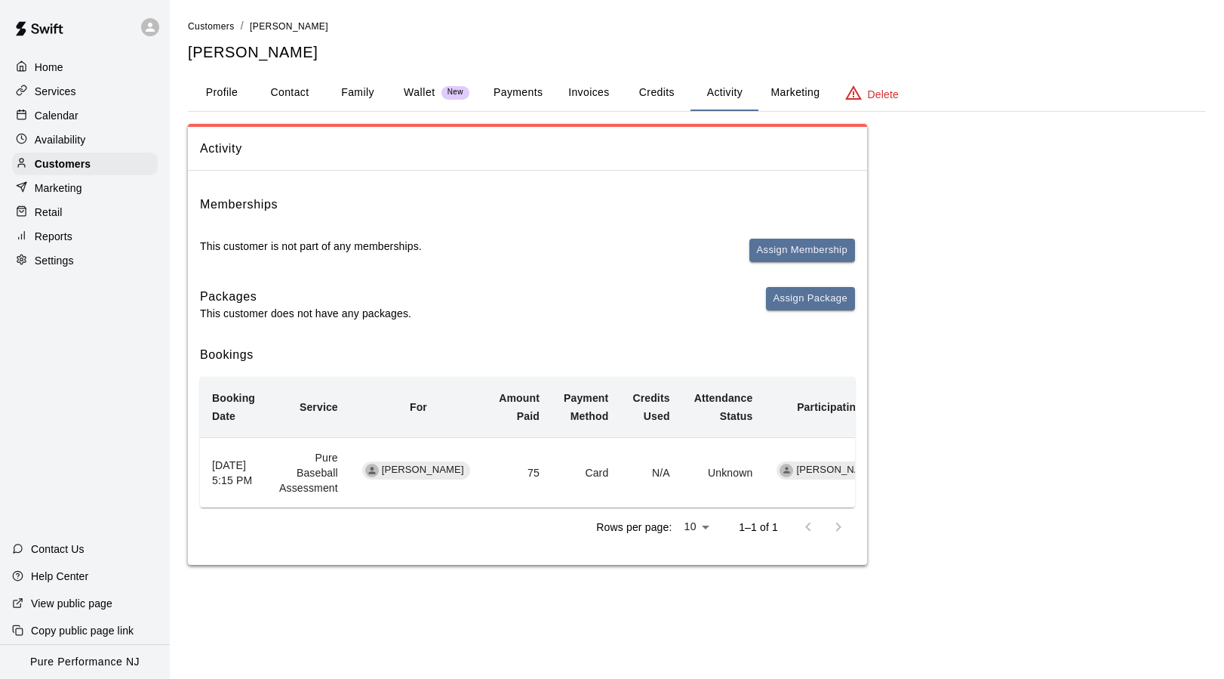
click at [72, 117] on p "Calendar" at bounding box center [57, 115] width 44 height 15
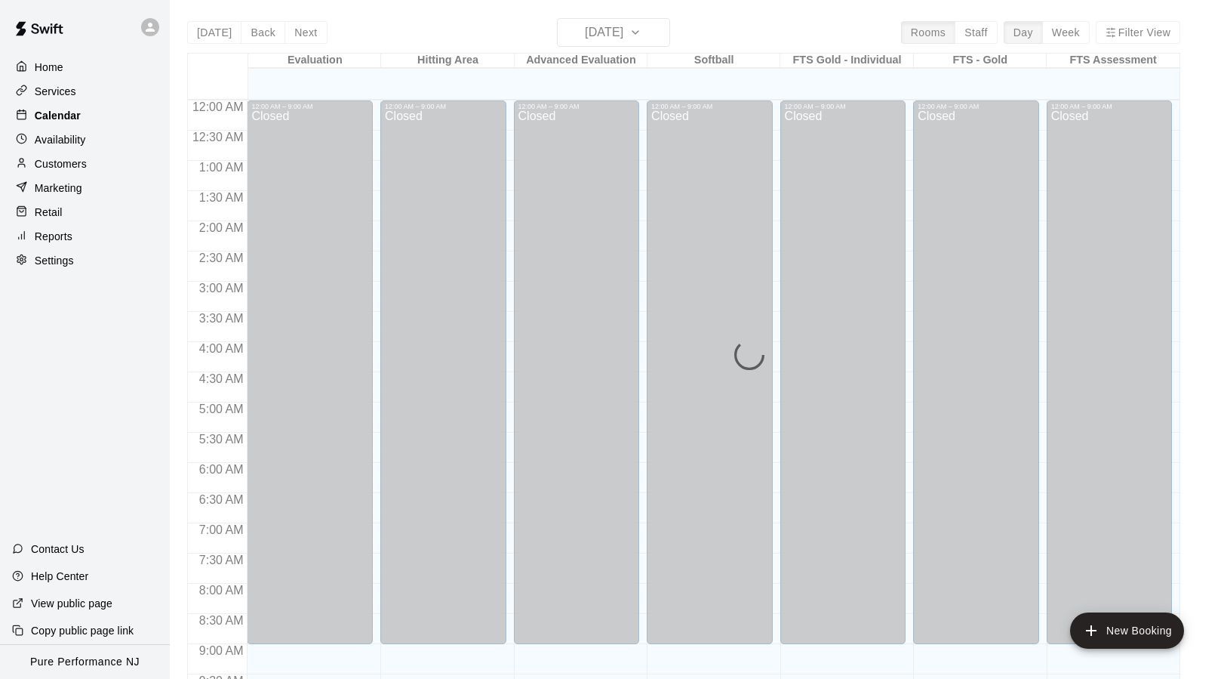
scroll to position [809, 0]
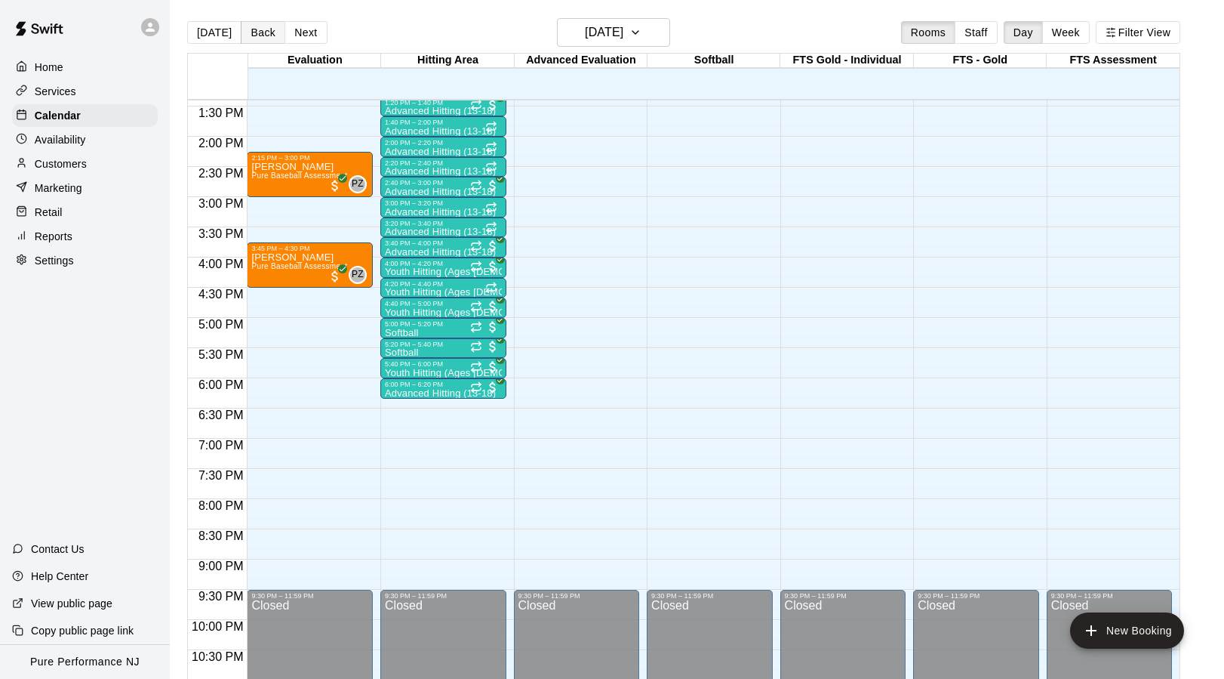
click at [253, 36] on button "Back" at bounding box center [263, 32] width 45 height 23
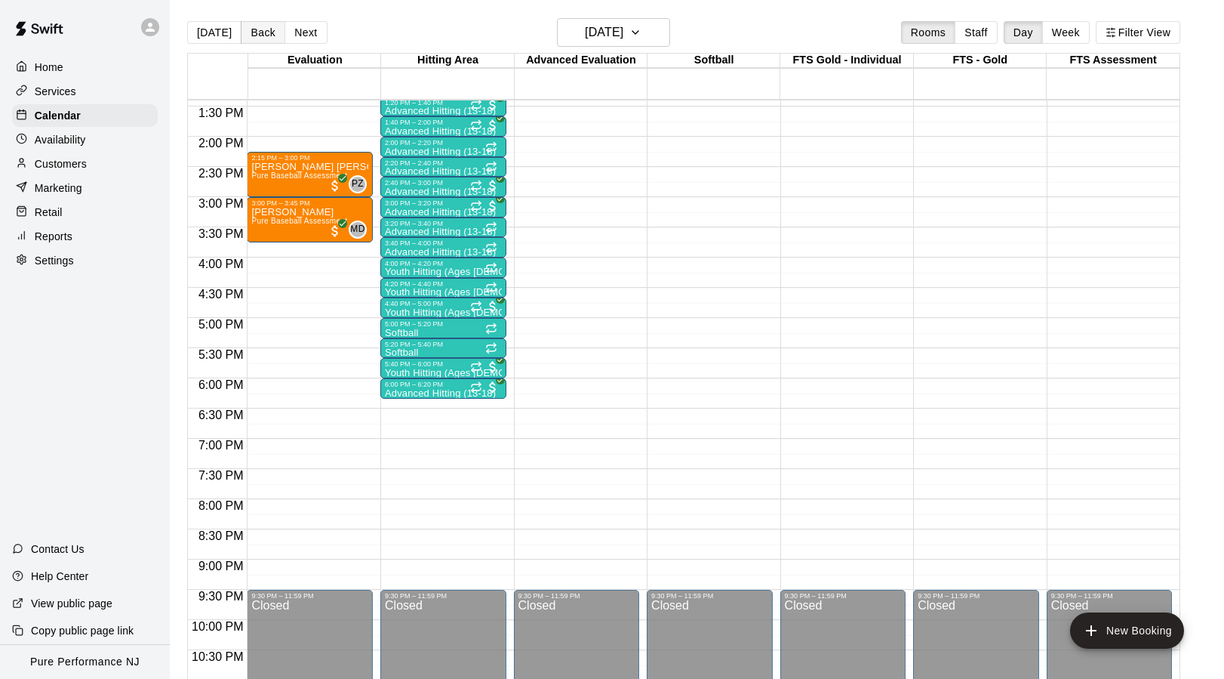
click at [253, 36] on button "Back" at bounding box center [263, 32] width 45 height 23
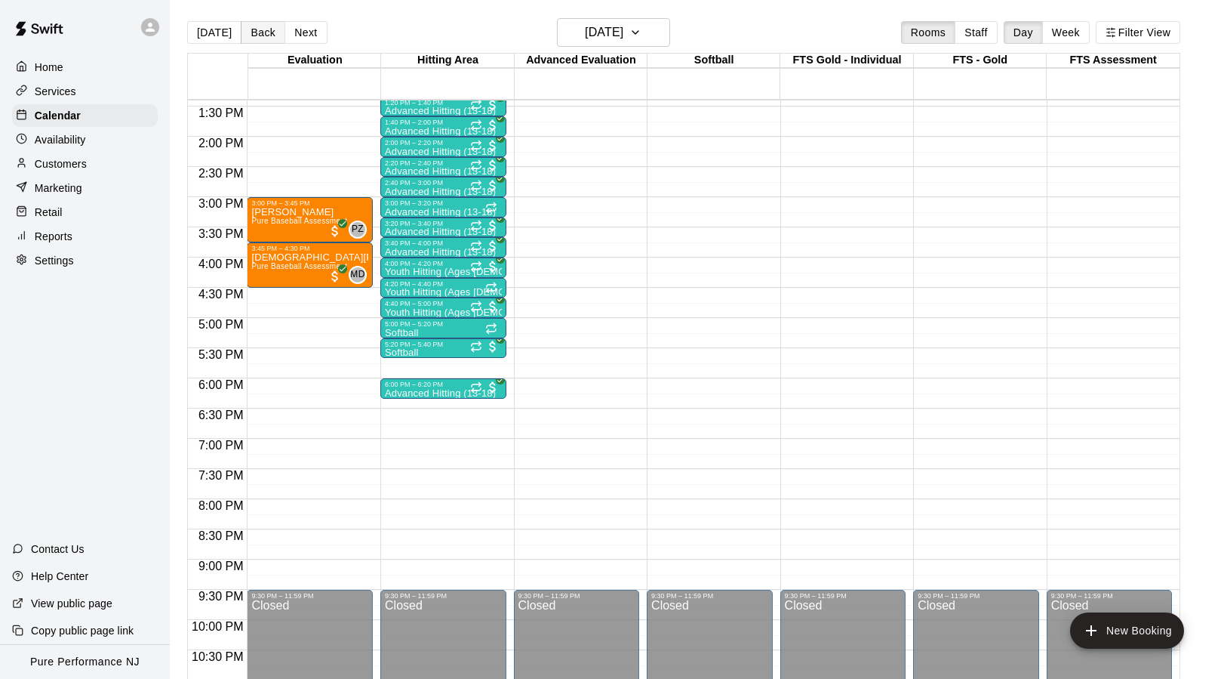
click at [253, 36] on button "Back" at bounding box center [263, 32] width 45 height 23
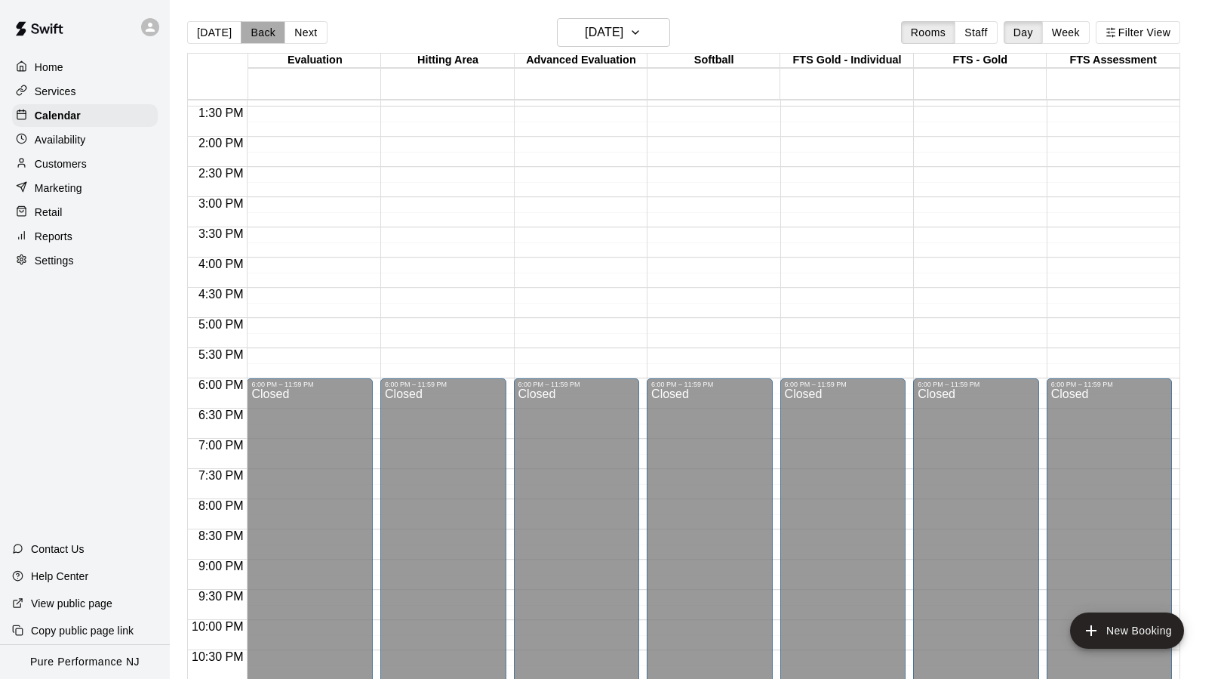
click at [253, 36] on button "Back" at bounding box center [263, 32] width 45 height 23
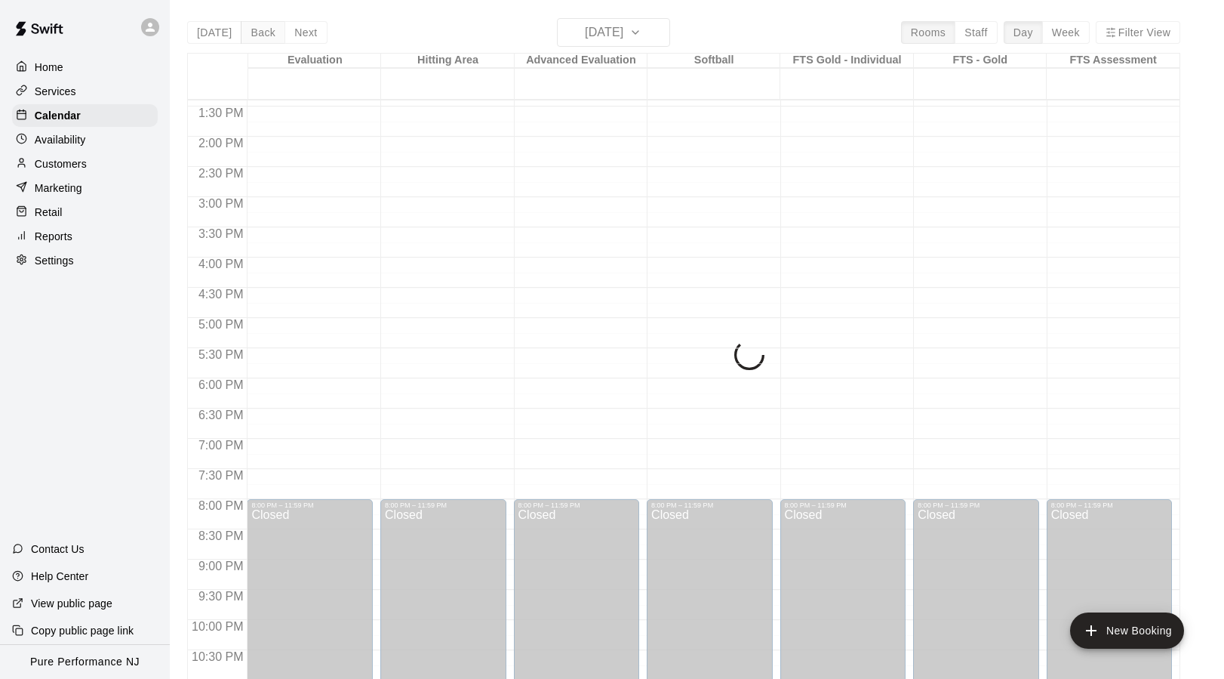
click at [253, 36] on div "[DATE] Back [DATE][DATE] Rooms Staff Day Week Filter View Evaluation 16 Sat Hit…" at bounding box center [683, 357] width 993 height 679
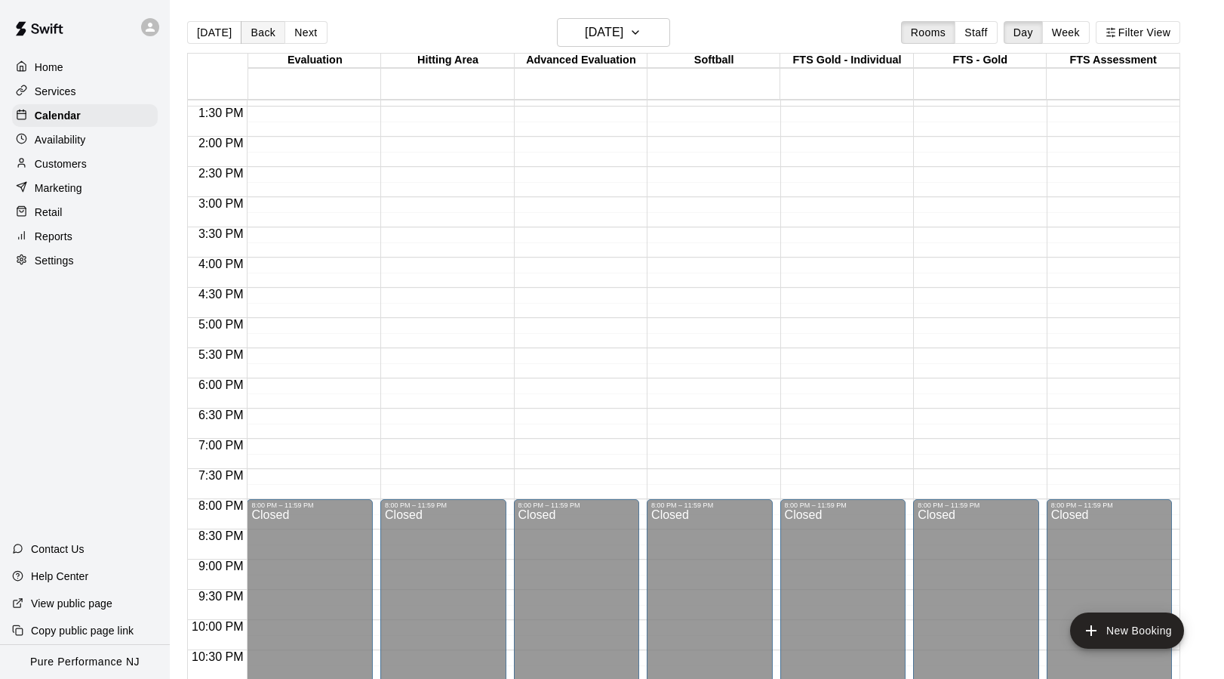
click at [254, 36] on button "Back" at bounding box center [263, 32] width 45 height 23
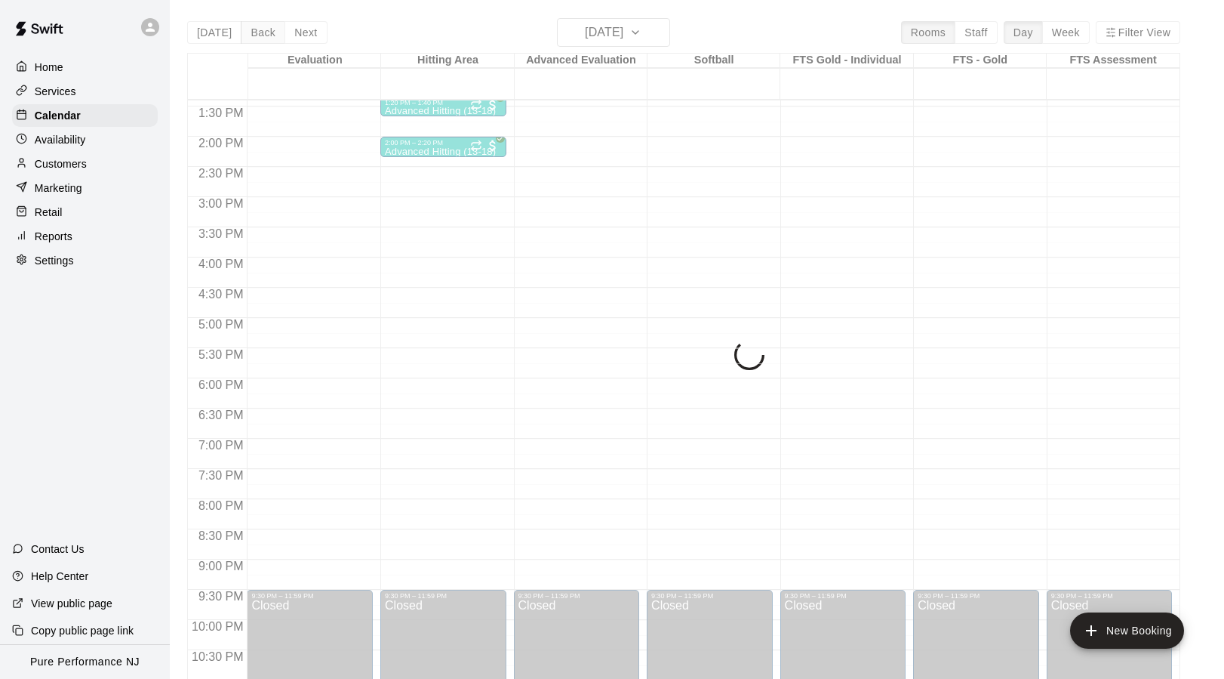
click at [254, 36] on div "[DATE] Back [DATE][DATE] Rooms Staff Day Week Filter View Evaluation 15 Fri Hit…" at bounding box center [683, 357] width 993 height 679
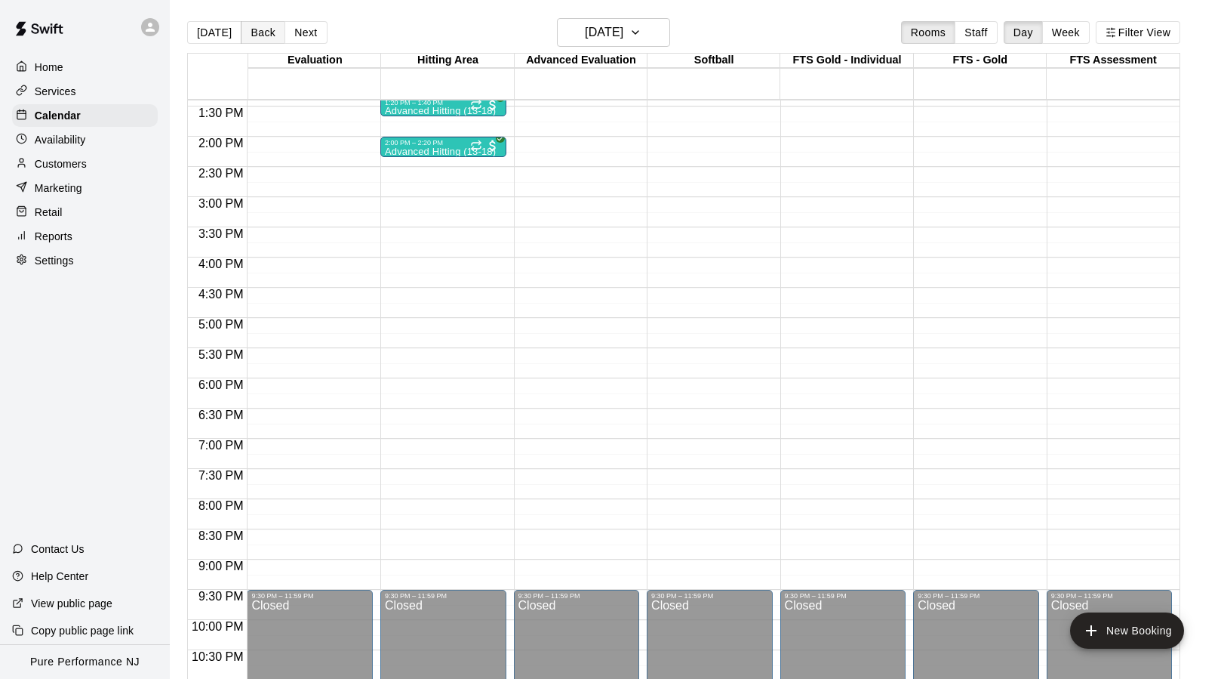
click at [254, 36] on button "Back" at bounding box center [263, 32] width 45 height 23
